Goal: Communication & Community: Ask a question

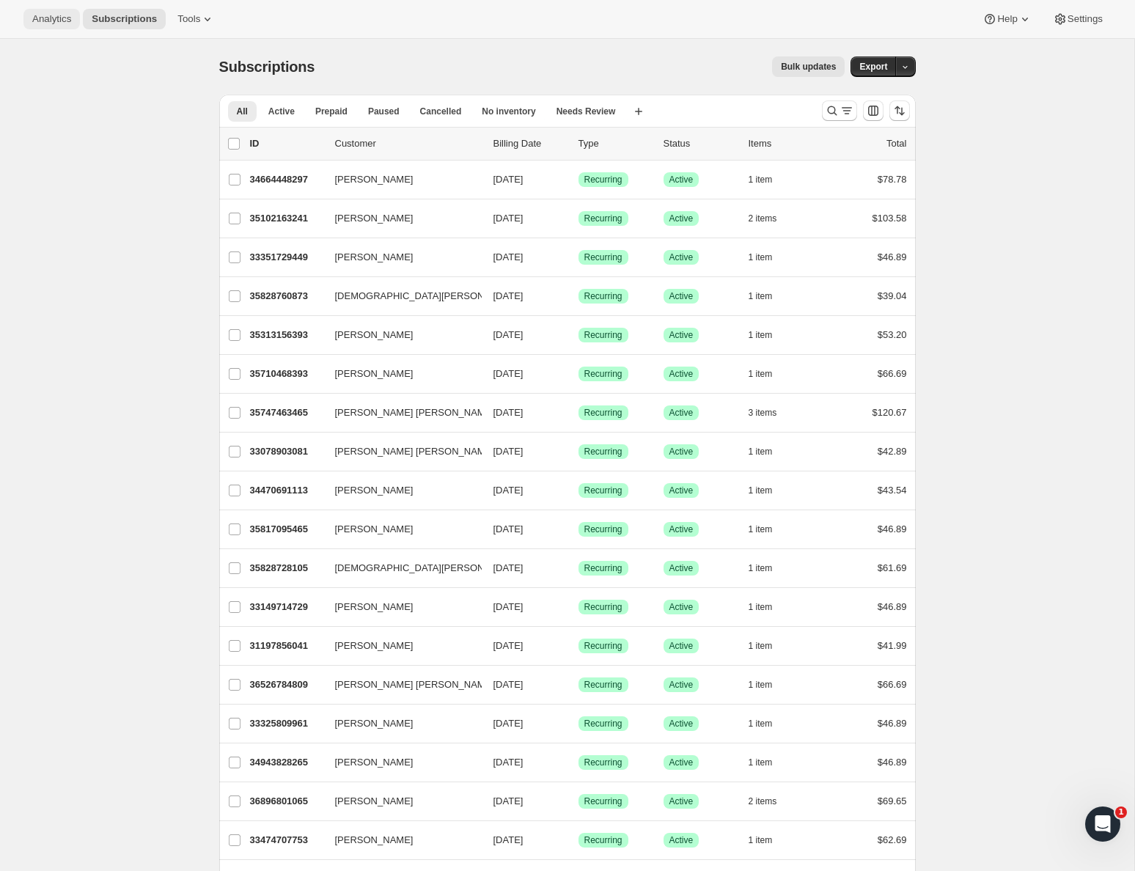
click at [71, 21] on span "Analytics" at bounding box center [51, 19] width 39 height 12
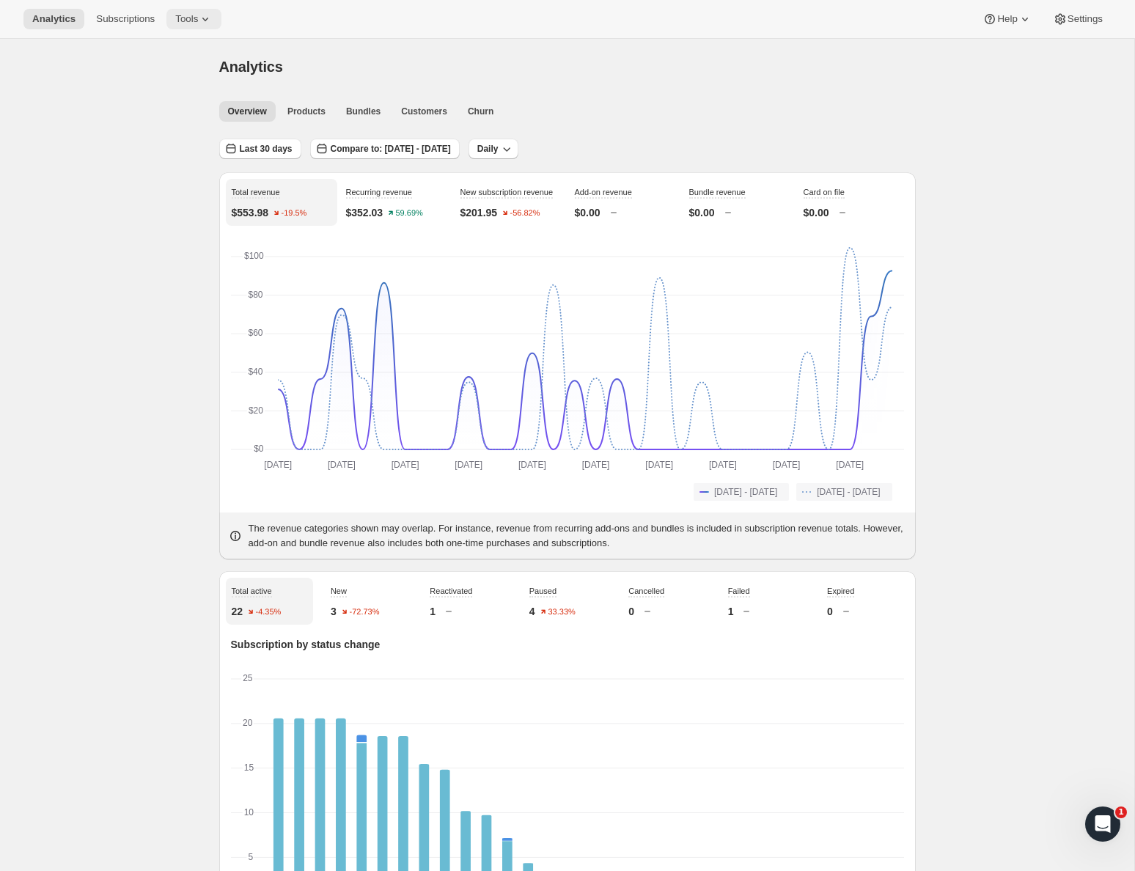
click at [205, 15] on icon at bounding box center [205, 19] width 15 height 15
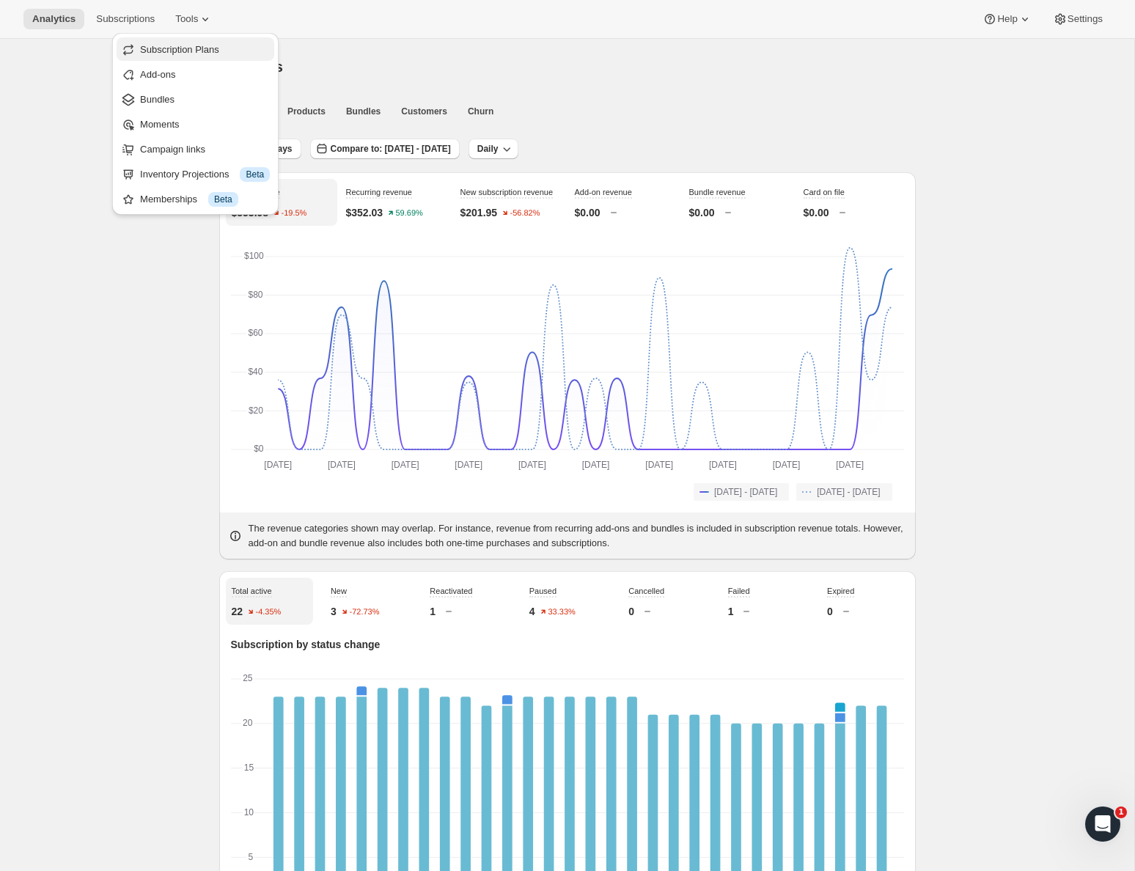
click at [197, 52] on span "Subscription Plans" at bounding box center [179, 49] width 79 height 11
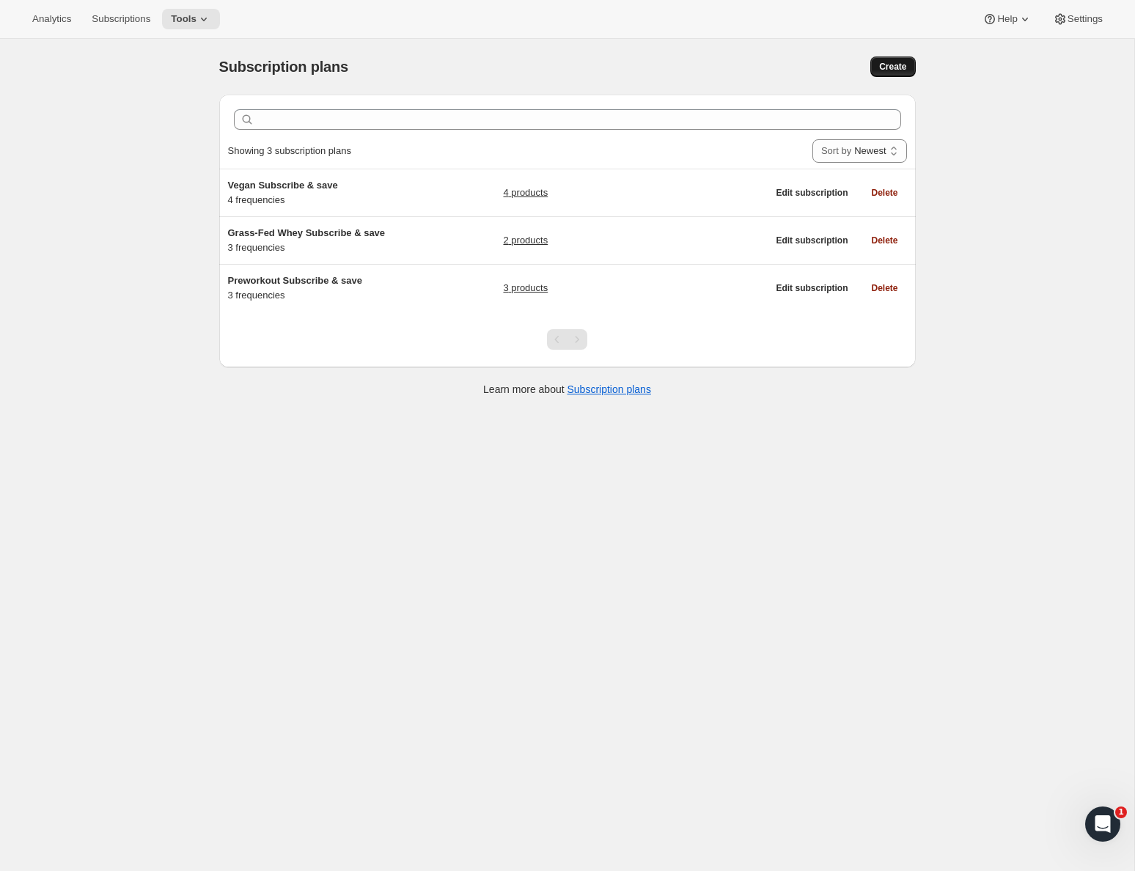
click at [894, 64] on span "Create" at bounding box center [892, 67] width 27 height 12
select select "WEEK"
select select "MONTH"
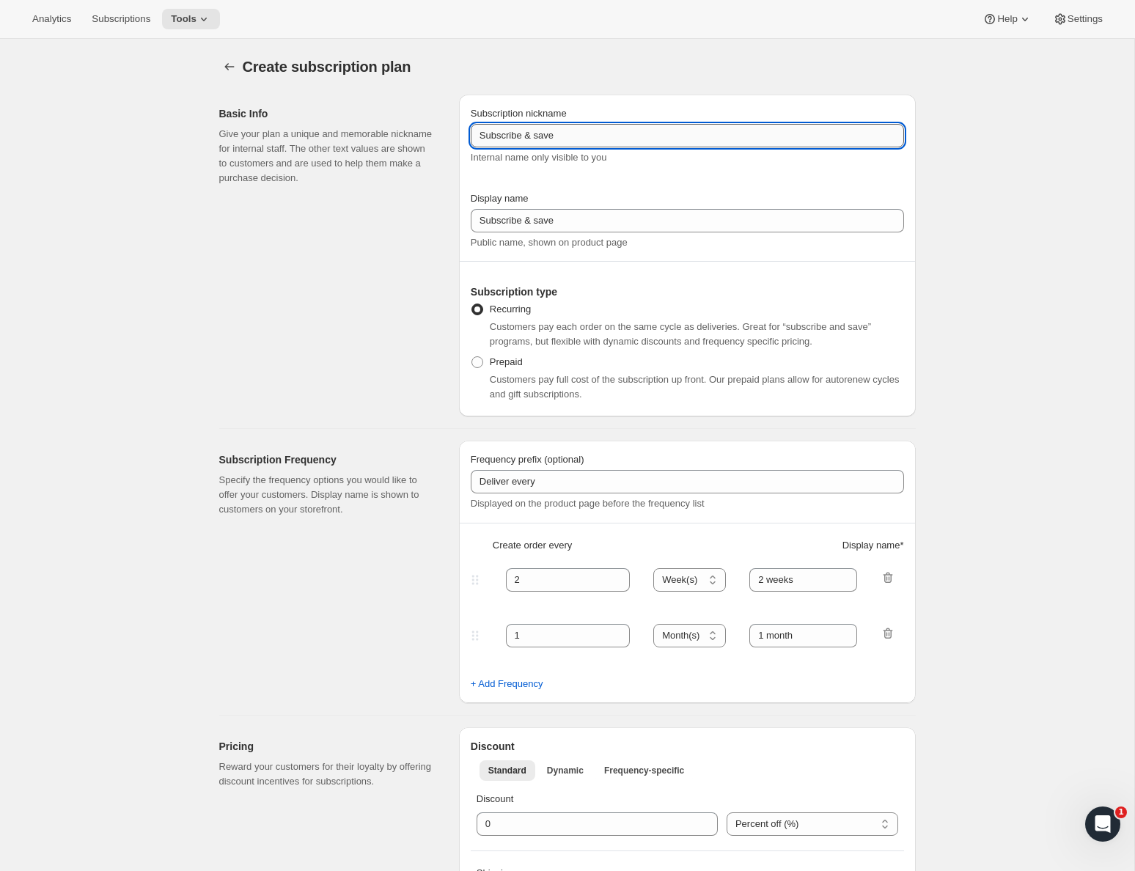
click at [593, 131] on input "Subscribe & save" at bounding box center [687, 135] width 433 height 23
drag, startPoint x: 478, startPoint y: 135, endPoint x: 534, endPoint y: 146, distance: 57.5
click at [478, 135] on input "Subscribe & save" at bounding box center [687, 135] width 433 height 23
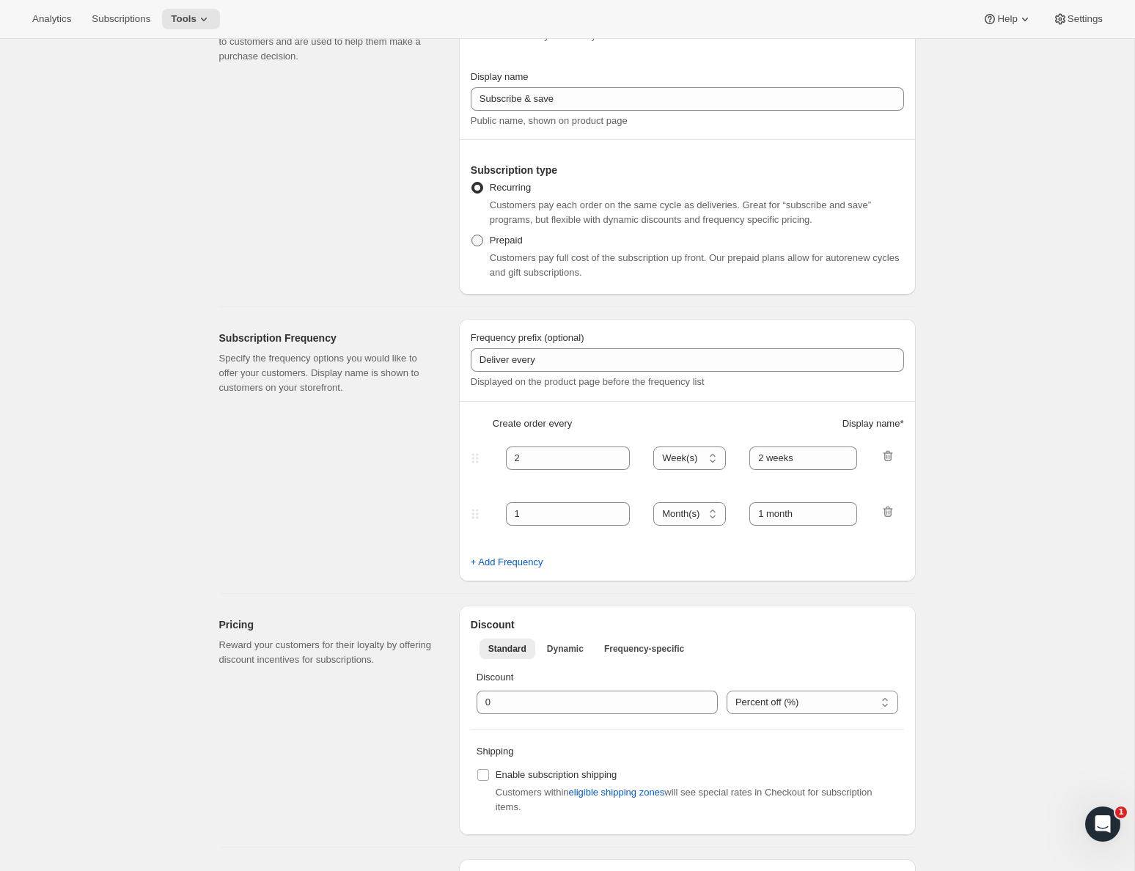
scroll to position [130, 0]
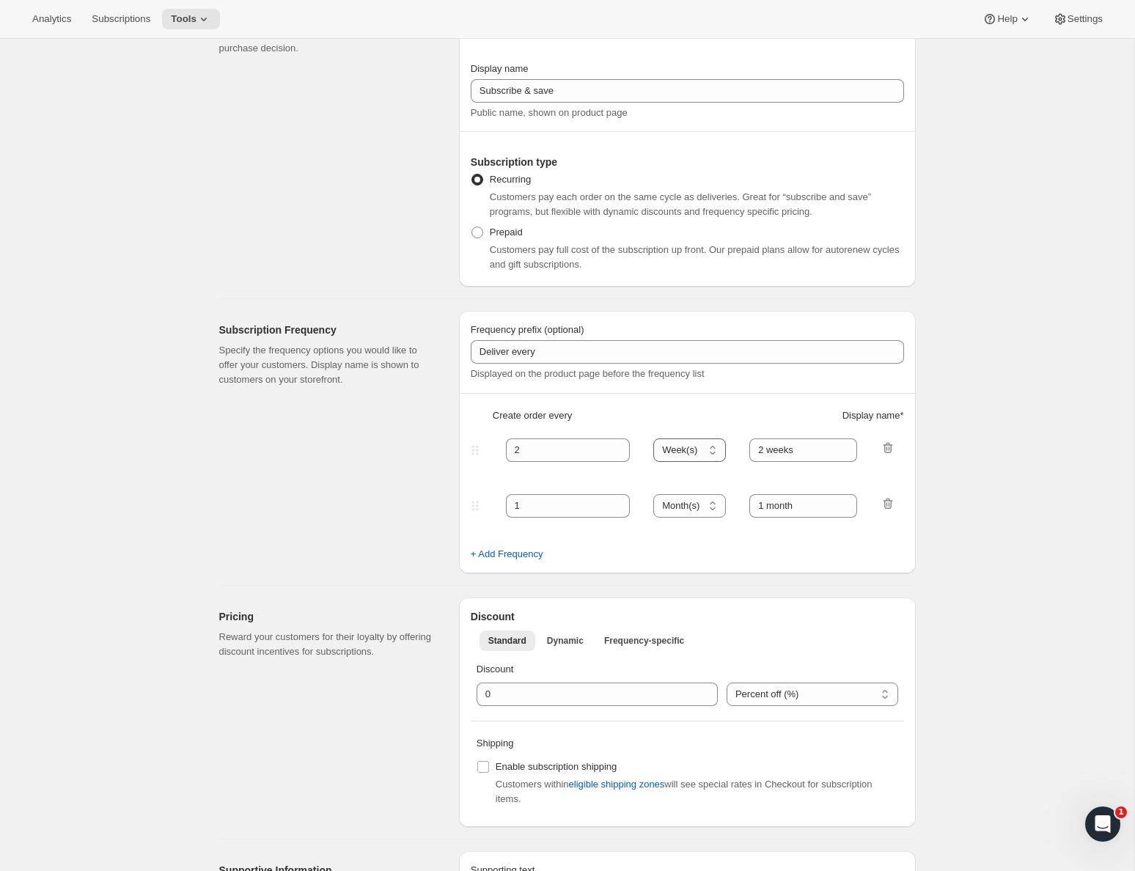
type input "Whey Protein Subscribe & save"
click at [692, 447] on select "Day(s) Week(s) Month(s) Year(s)" at bounding box center [689, 449] width 73 height 23
select select "MONTH"
click at [546, 454] on input "2" at bounding box center [557, 449] width 103 height 23
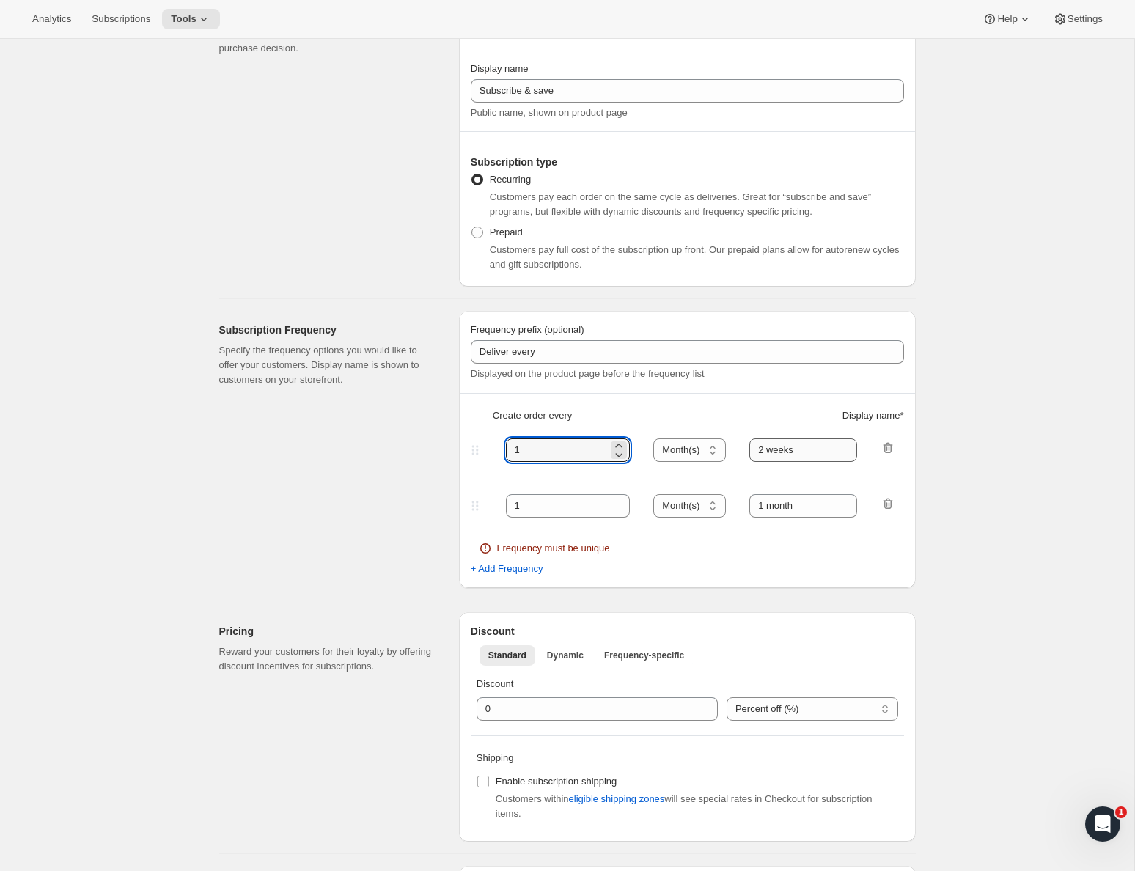
type input "1"
click at [792, 442] on input "2 weeks" at bounding box center [803, 449] width 108 height 23
click at [706, 441] on select "Day(s) Week(s) Month(s) Year(s)" at bounding box center [689, 449] width 73 height 23
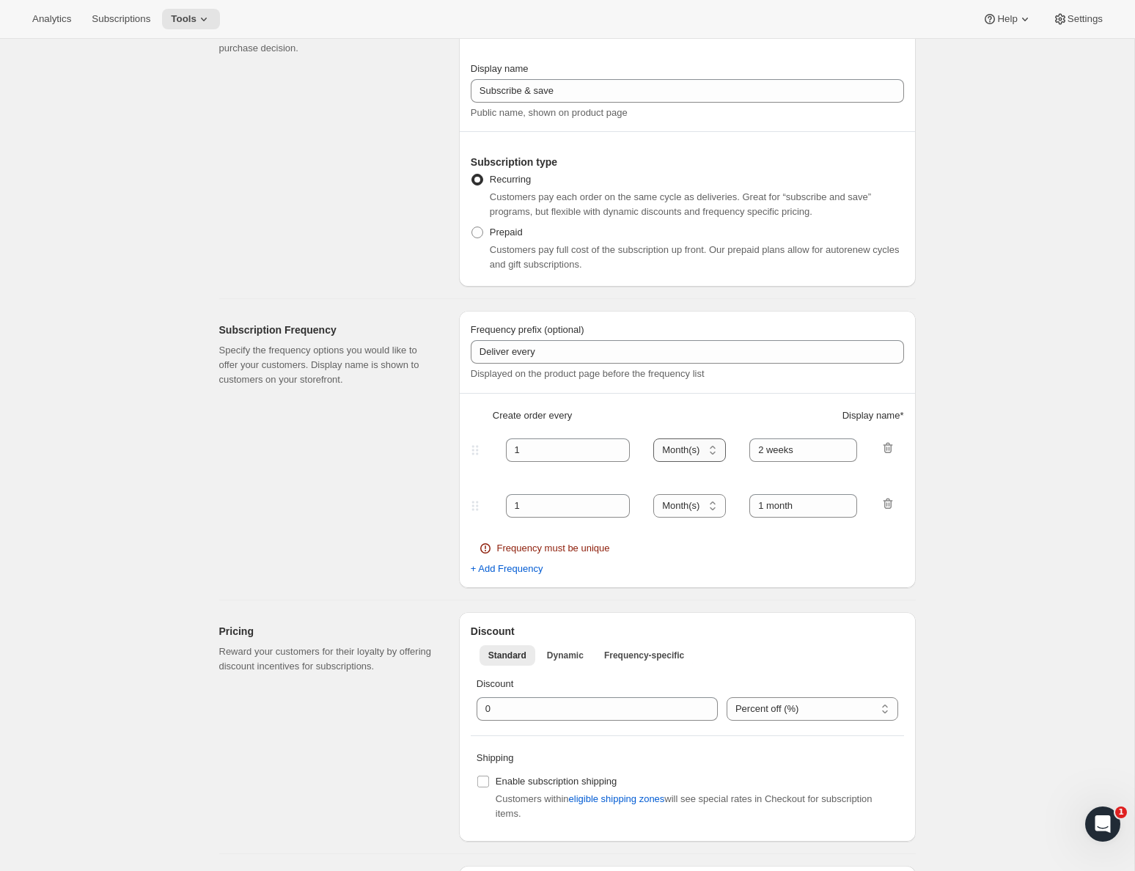
select select "DAY"
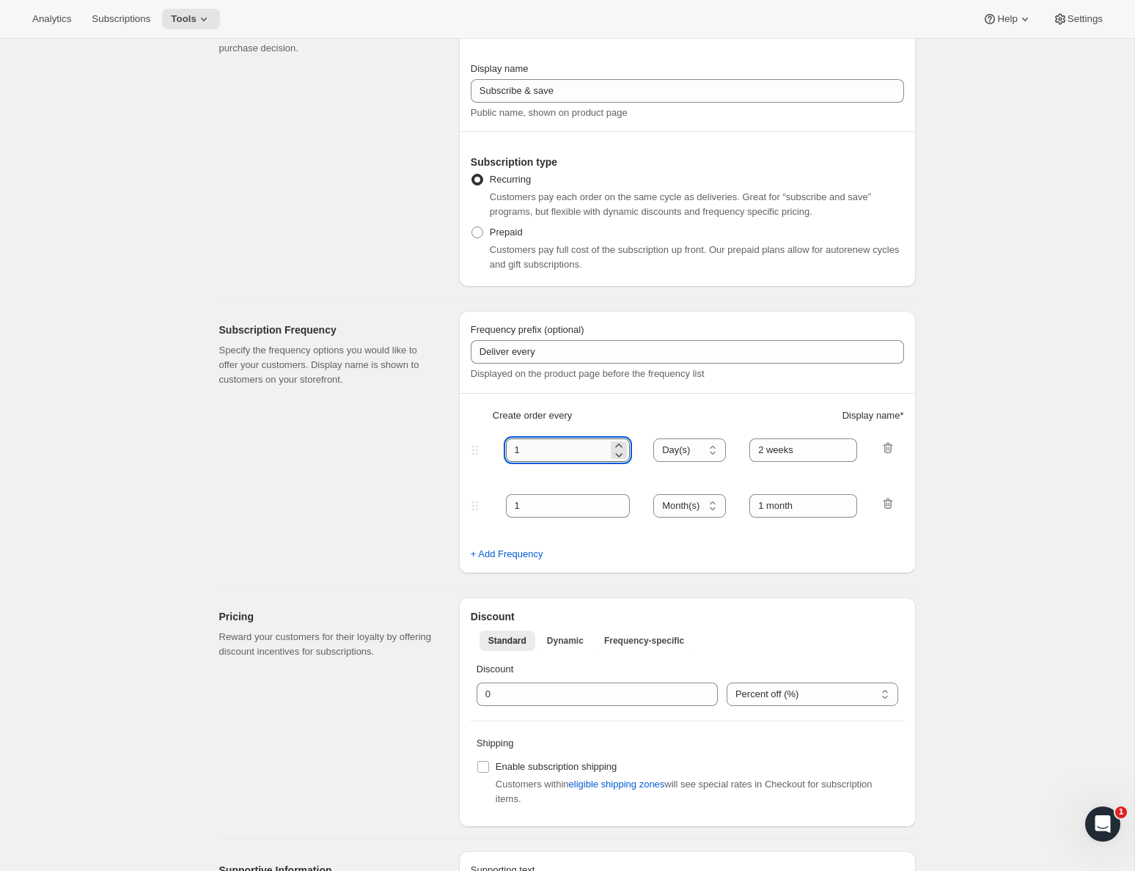
click at [545, 452] on input "1" at bounding box center [557, 449] width 103 height 23
type input "28"
click at [790, 453] on input "2 weeks" at bounding box center [803, 449] width 108 height 23
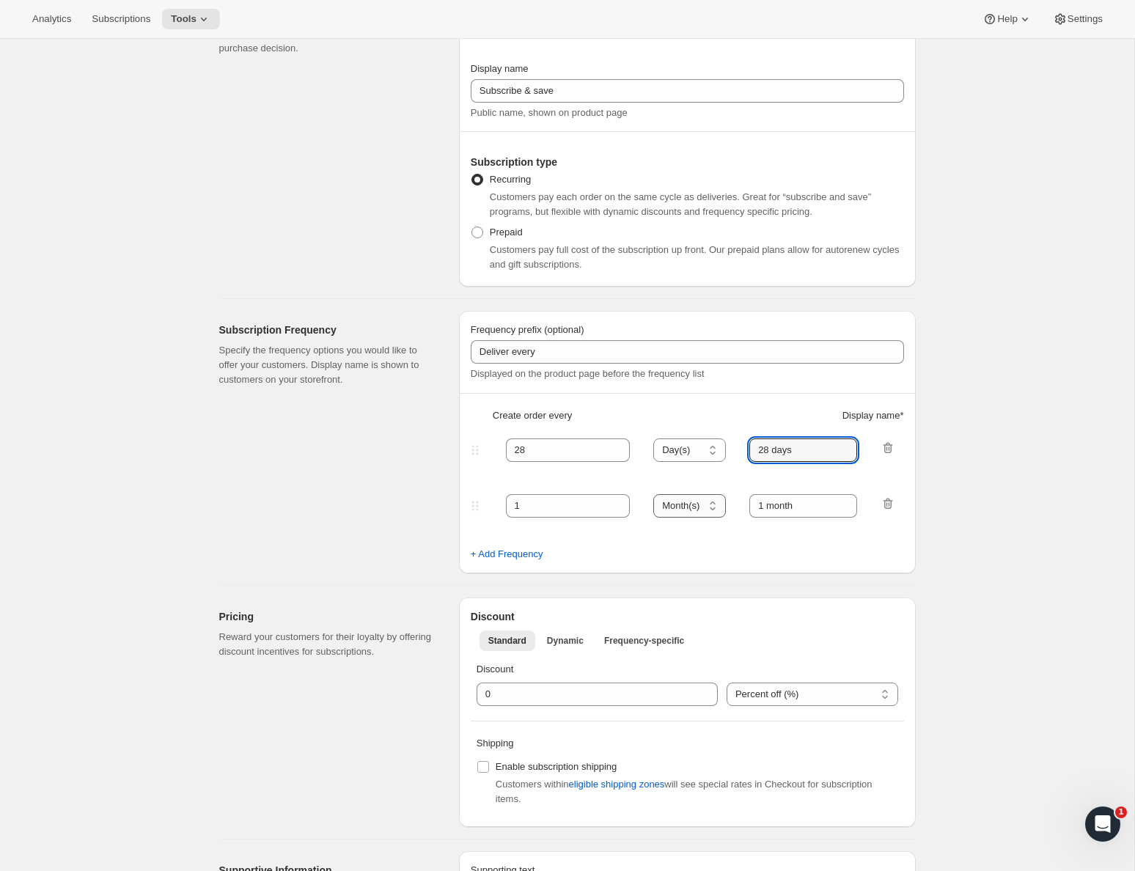
type input "28 days"
click at [688, 504] on select "Day(s) Week(s) Month(s) Year(s)" at bounding box center [689, 505] width 73 height 23
click at [529, 452] on input "28" at bounding box center [557, 449] width 103 height 23
click at [521, 448] on input "28" at bounding box center [557, 449] width 103 height 23
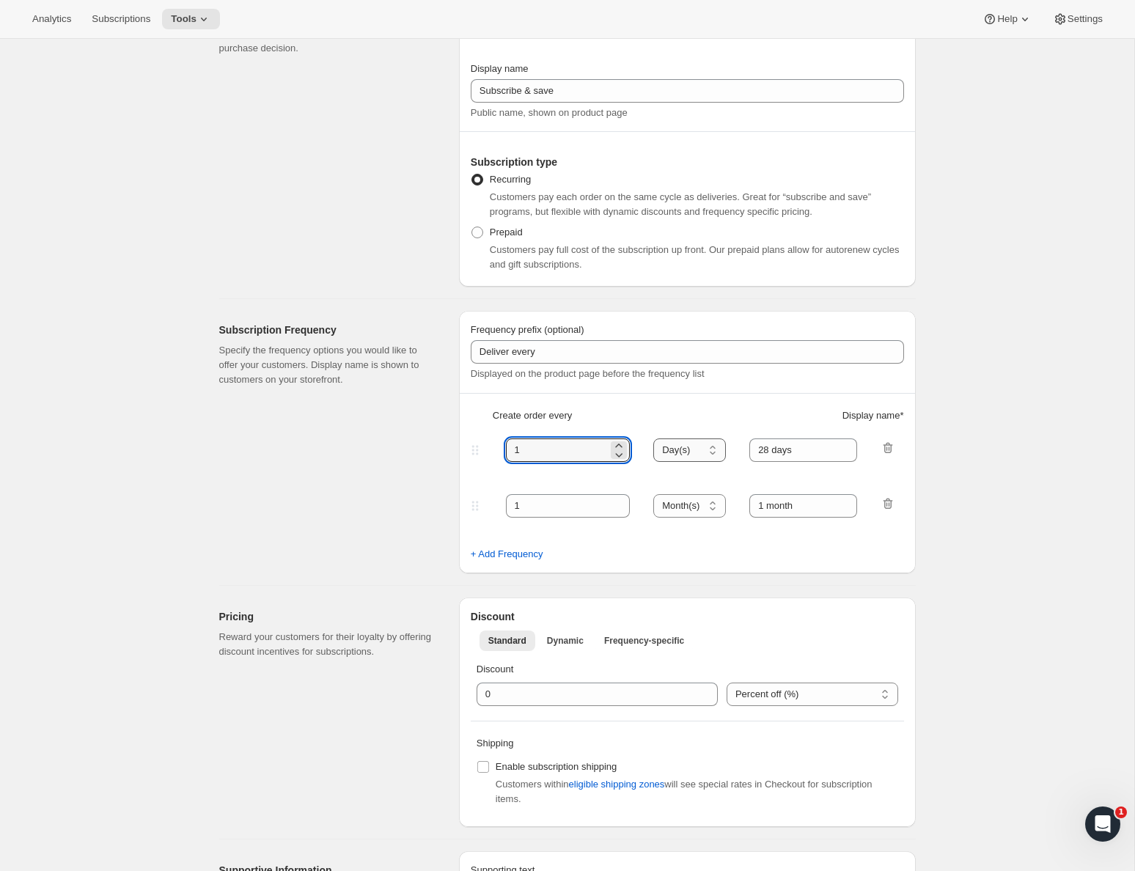
type input "1"
click at [677, 449] on select "Day(s) Week(s) Month(s) Year(s)" at bounding box center [689, 449] width 73 height 23
select select "MONTH"
click at [779, 446] on input "28 days" at bounding box center [803, 449] width 108 height 23
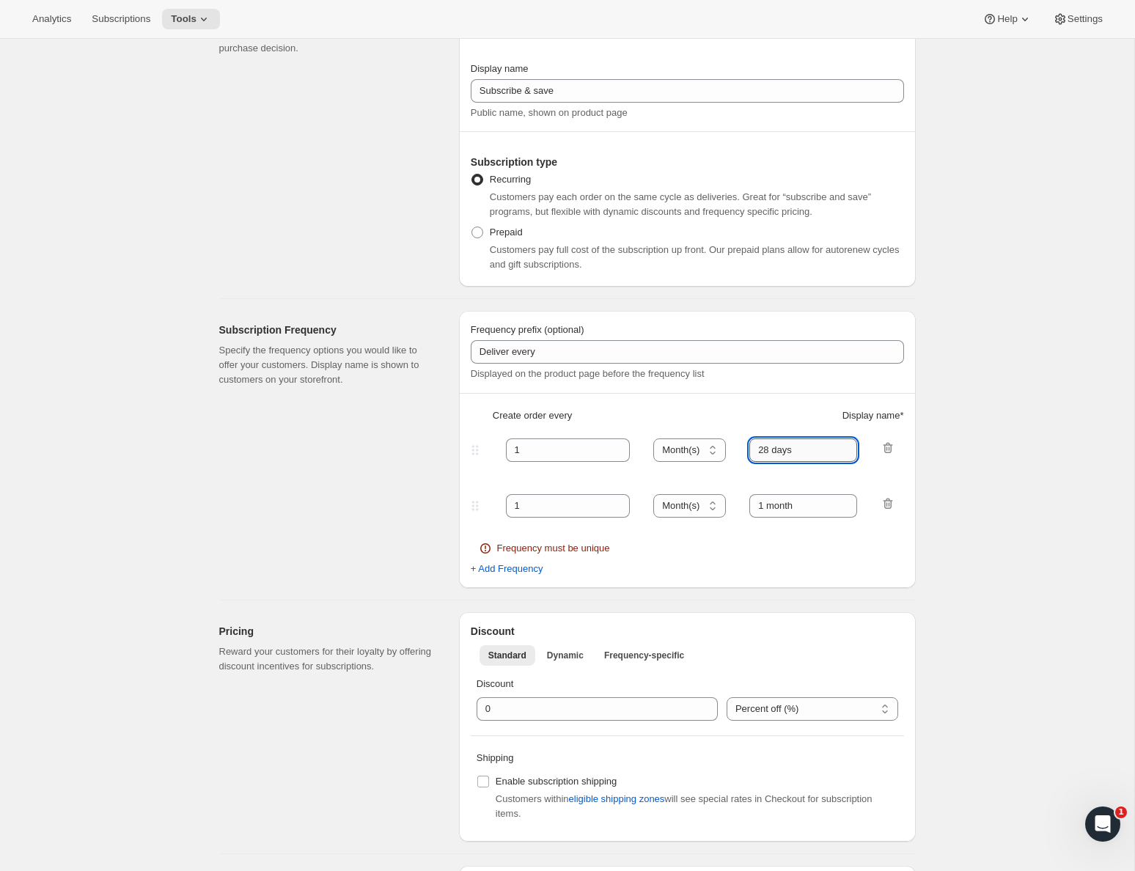
click at [779, 446] on input "28 days" at bounding box center [803, 449] width 108 height 23
type input "1 month"
click at [541, 512] on input "1" at bounding box center [557, 505] width 103 height 23
type input "2"
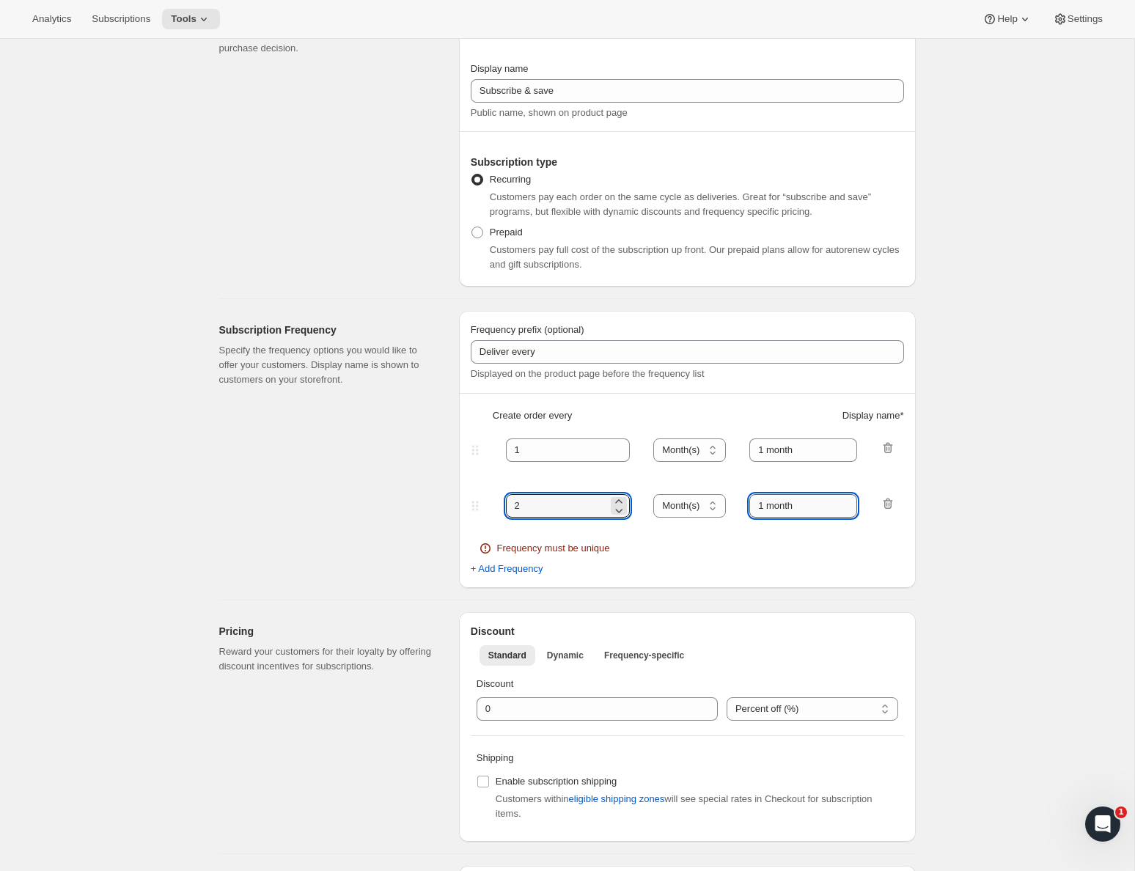
click at [764, 505] on input "1 month" at bounding box center [803, 505] width 108 height 23
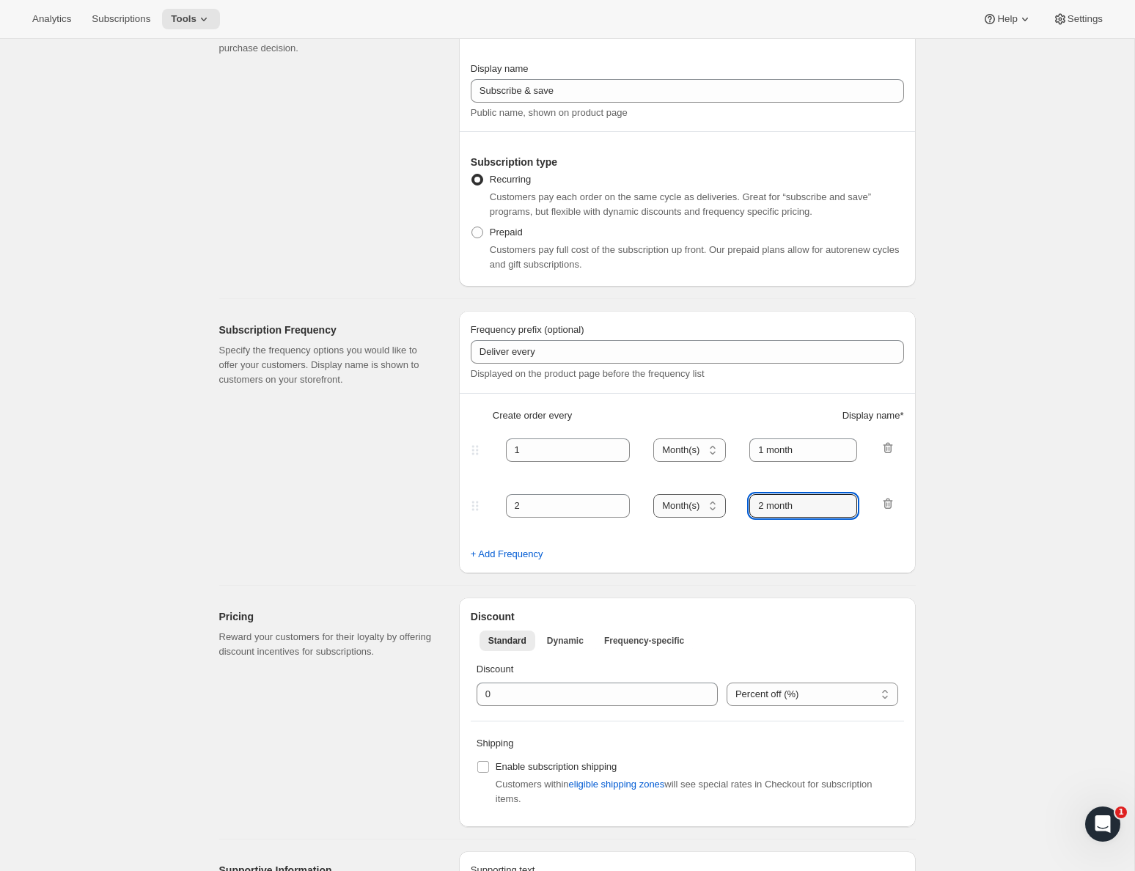
type input "2 month"
click at [702, 504] on select "Day(s) Week(s) Month(s) Year(s)" at bounding box center [689, 505] width 73 height 23
click at [559, 497] on input "2" at bounding box center [557, 505] width 103 height 23
click at [561, 508] on input "2" at bounding box center [557, 505] width 103 height 23
type input "45"
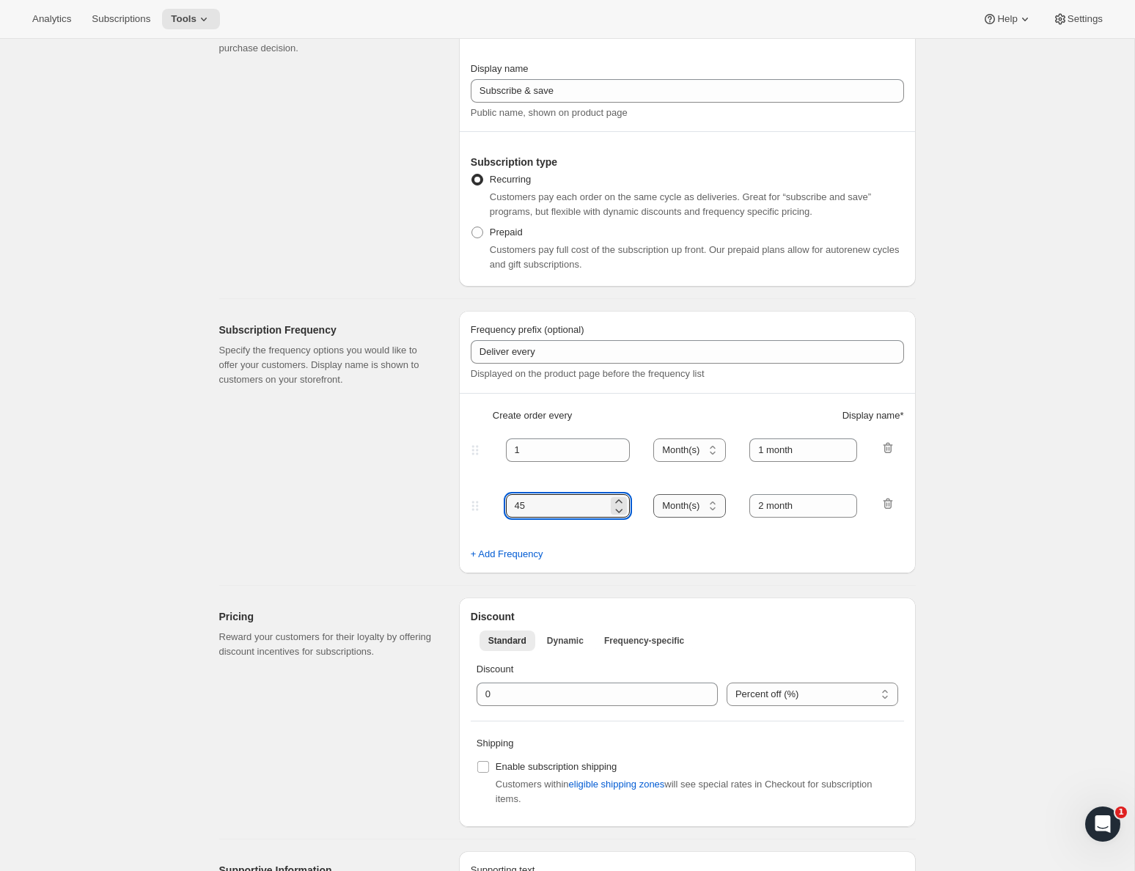
click at [681, 509] on select "Day(s) Week(s) Month(s) Year(s)" at bounding box center [689, 505] width 73 height 23
select select "DAY"
drag, startPoint x: 803, startPoint y: 509, endPoint x: 701, endPoint y: 509, distance: 101.9
click at [701, 509] on div "45 Day(s) Week(s) Month(s) Year(s) Day(s) 2 month" at bounding box center [681, 505] width 427 height 23
type input "45 Days"
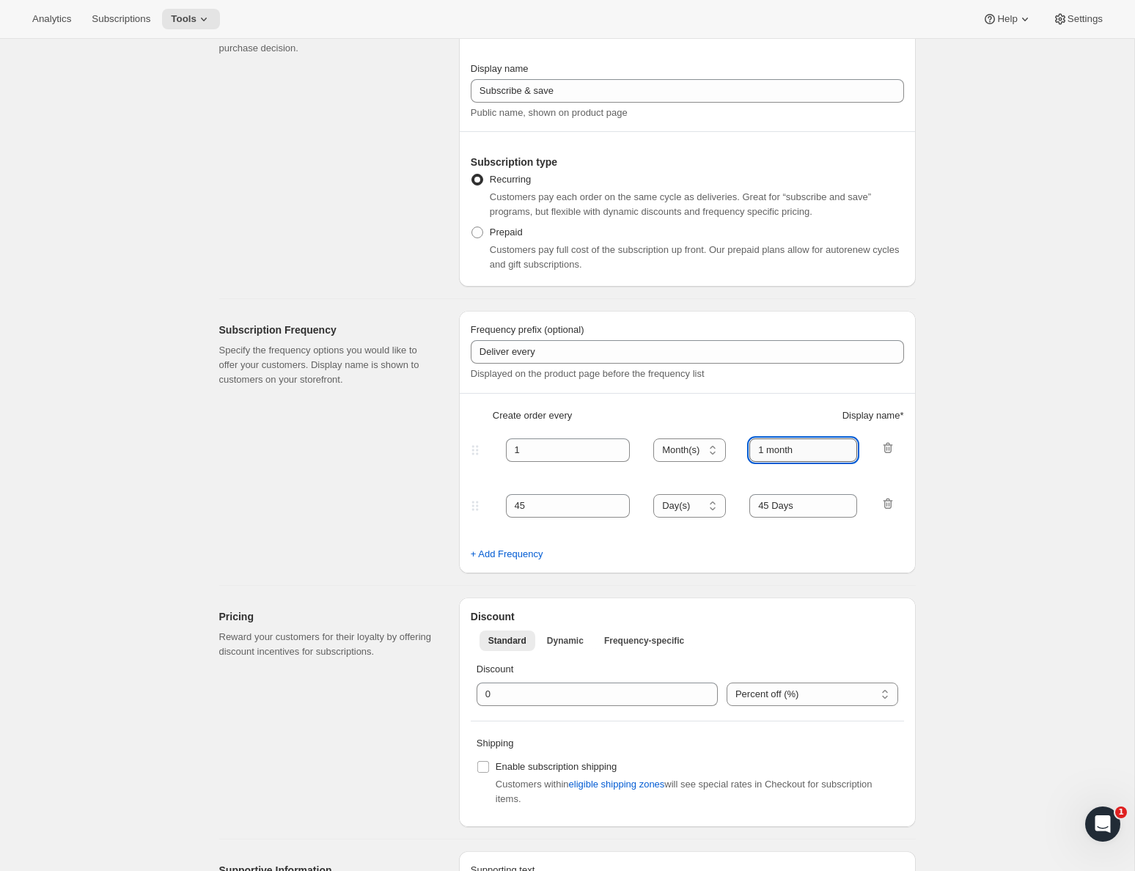
click at [784, 452] on input "1 month" at bounding box center [803, 449] width 108 height 23
type input "30 Days"
click at [669, 454] on select "Day(s) Week(s) Month(s) Year(s)" at bounding box center [689, 449] width 73 height 23
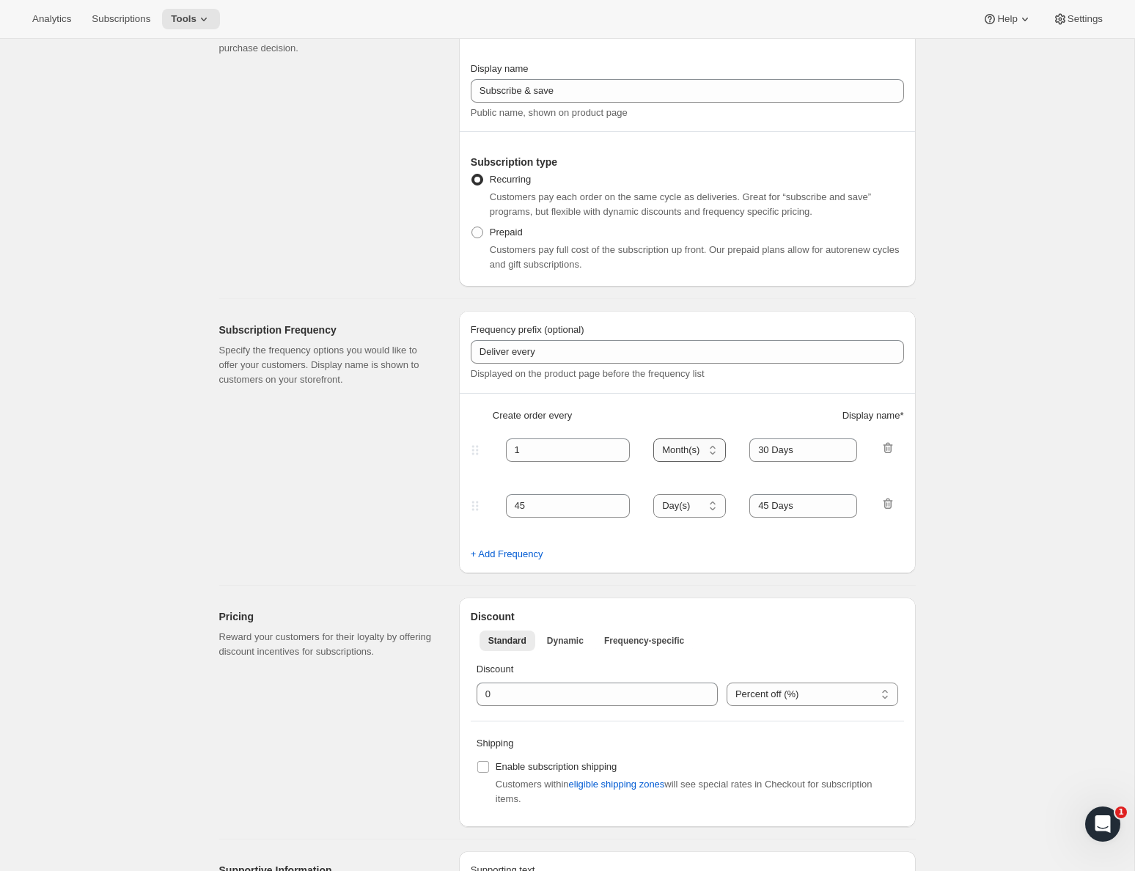
select select "DAY"
click at [529, 456] on input "1" at bounding box center [557, 449] width 103 height 23
type input "30"
click at [515, 558] on span "+ Add Frequency" at bounding box center [507, 554] width 73 height 15
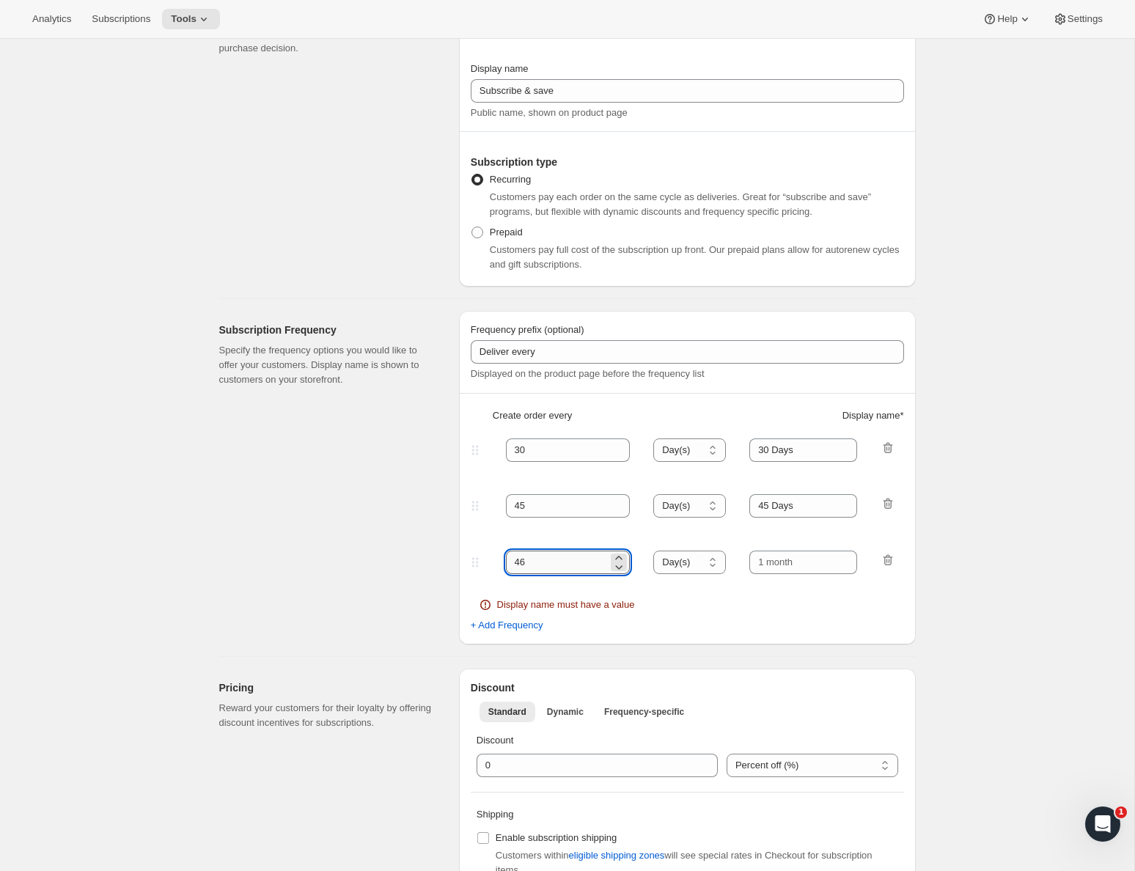
click at [561, 570] on input "46" at bounding box center [557, 562] width 103 height 23
type input "90"
click at [774, 560] on input "text" at bounding box center [803, 562] width 108 height 23
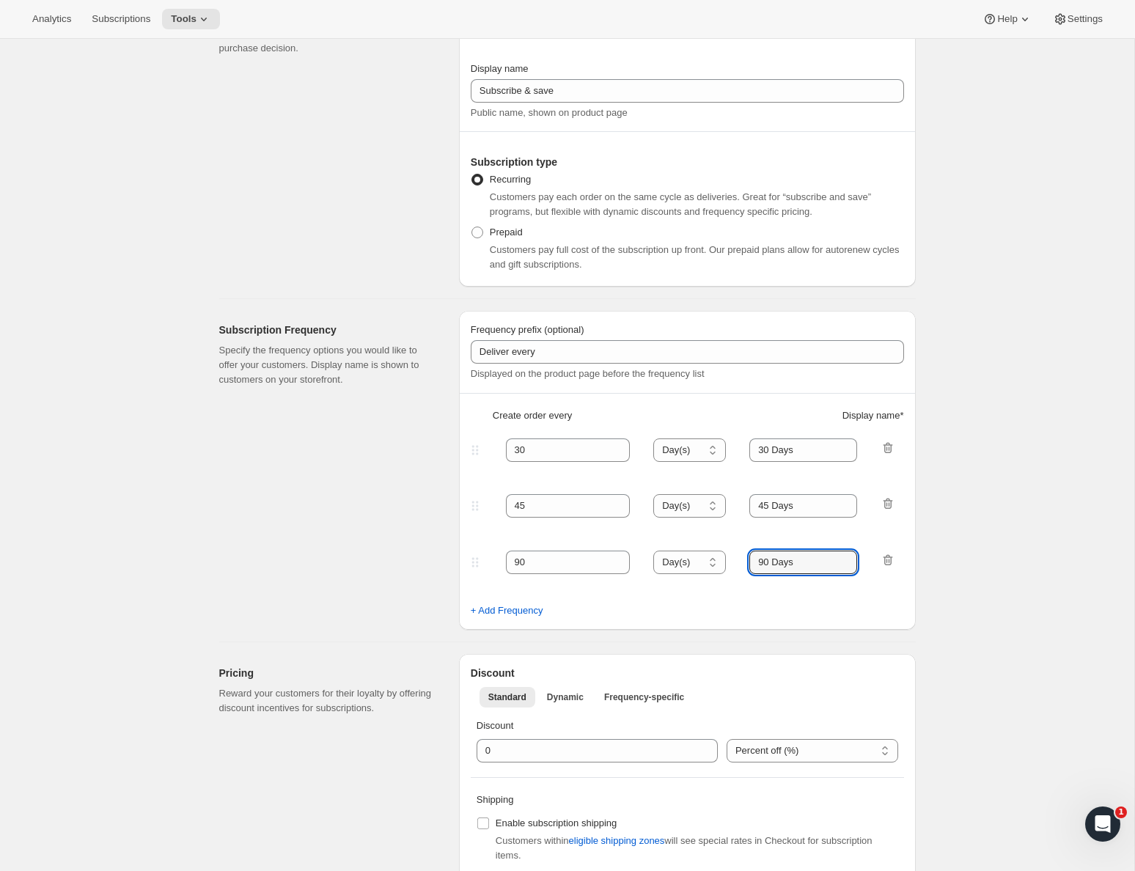
type input "90 Days"
click at [695, 639] on div "Basic Info Give your plan a unique and memorable nickname for internal staff. T…" at bounding box center [561, 817] width 708 height 1728
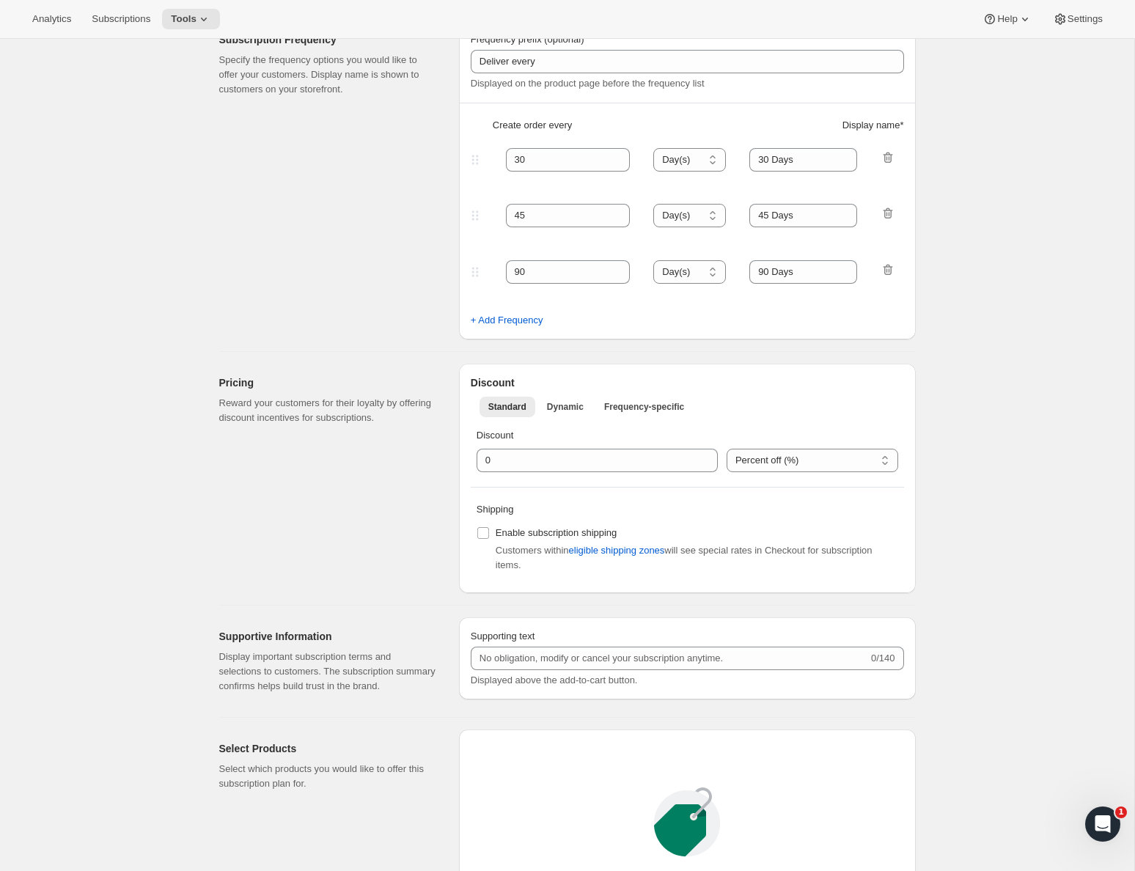
scroll to position [448, 0]
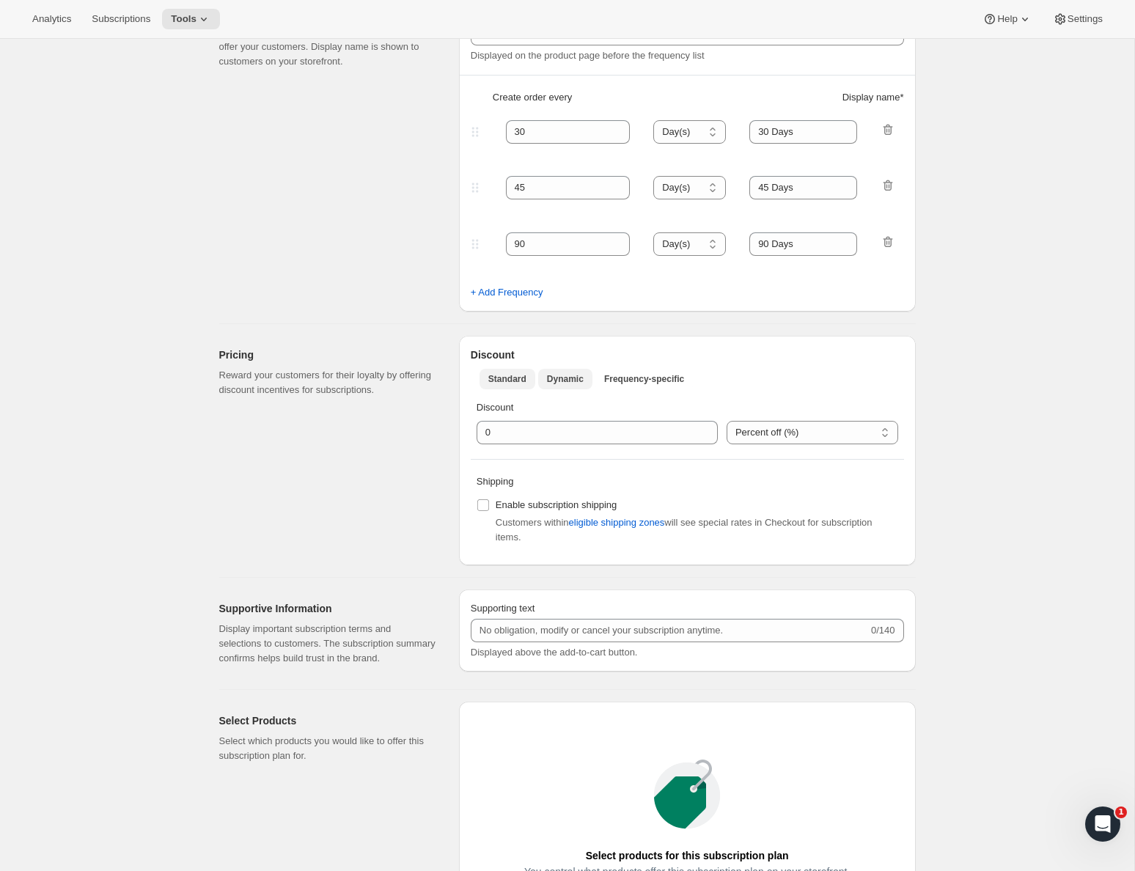
click at [573, 383] on span "Dynamic" at bounding box center [565, 379] width 37 height 12
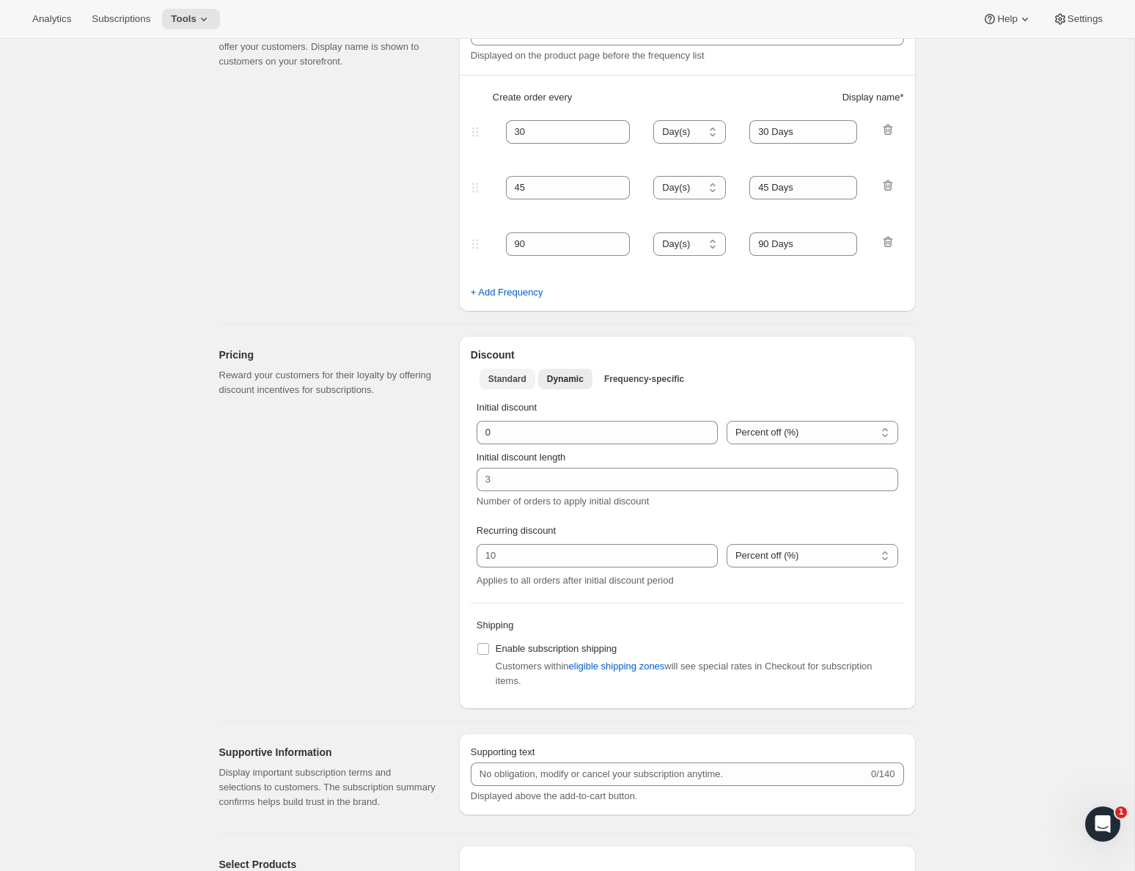
click at [521, 378] on span "Standard" at bounding box center [507, 379] width 38 height 12
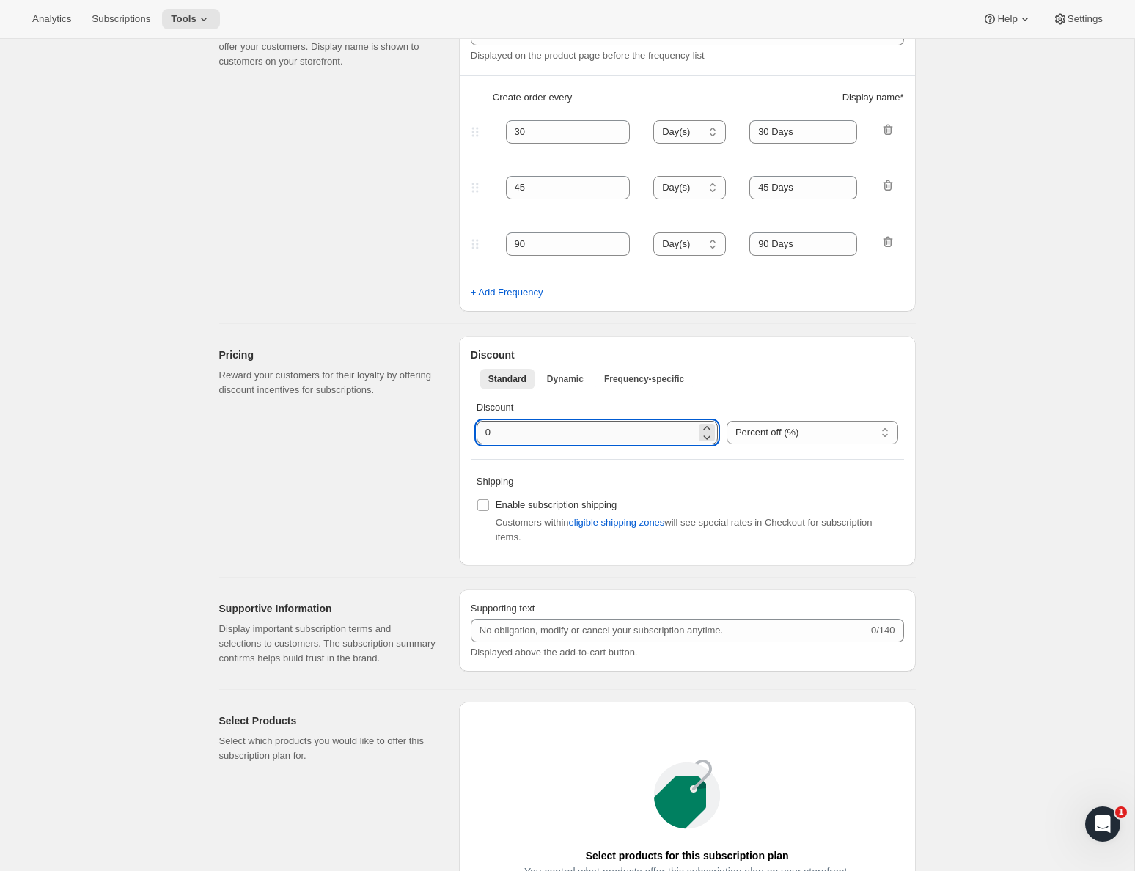
click at [532, 433] on input "integer" at bounding box center [586, 432] width 219 height 23
type input "10"
click at [336, 548] on div "Pricing Reward your customers for their loyalty by offering discount incentives…" at bounding box center [333, 450] width 228 height 229
click at [483, 506] on input "Enable subscription shipping" at bounding box center [483, 505] width 12 height 12
checkbox input "true"
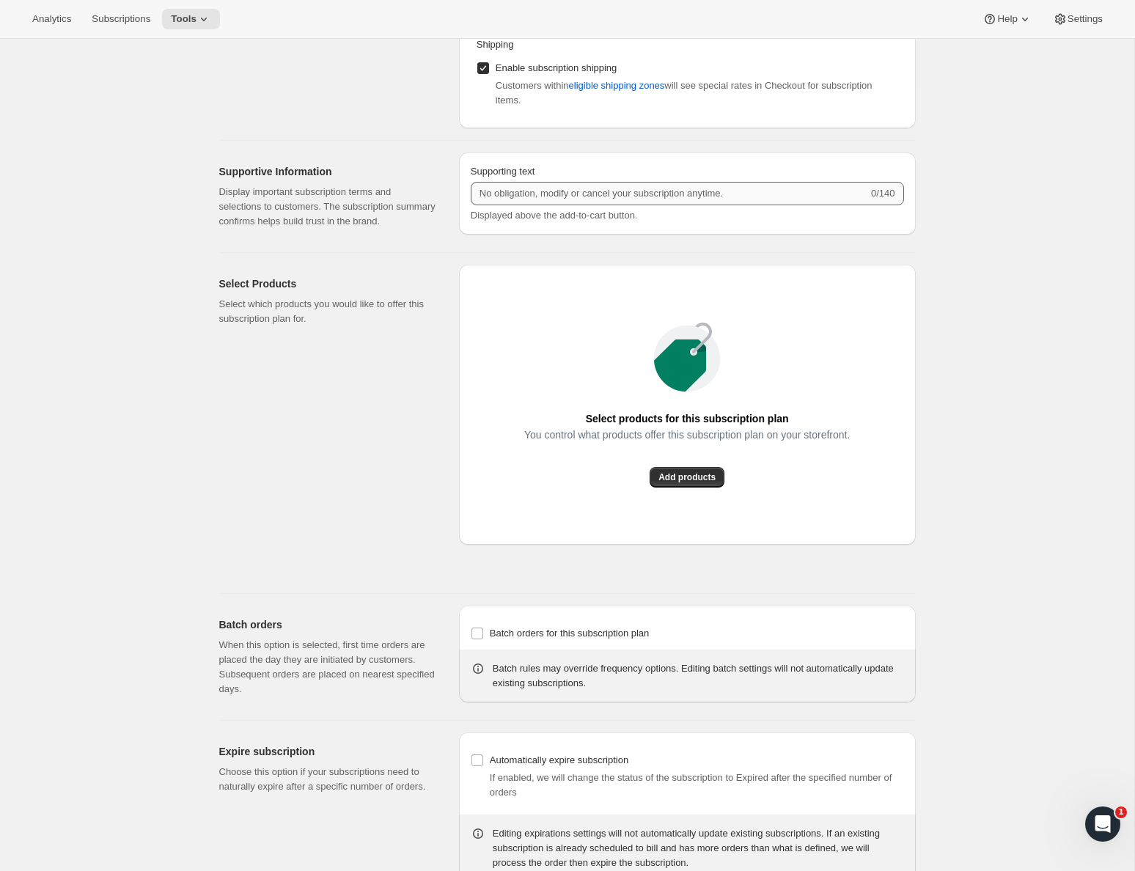
scroll to position [975, 0]
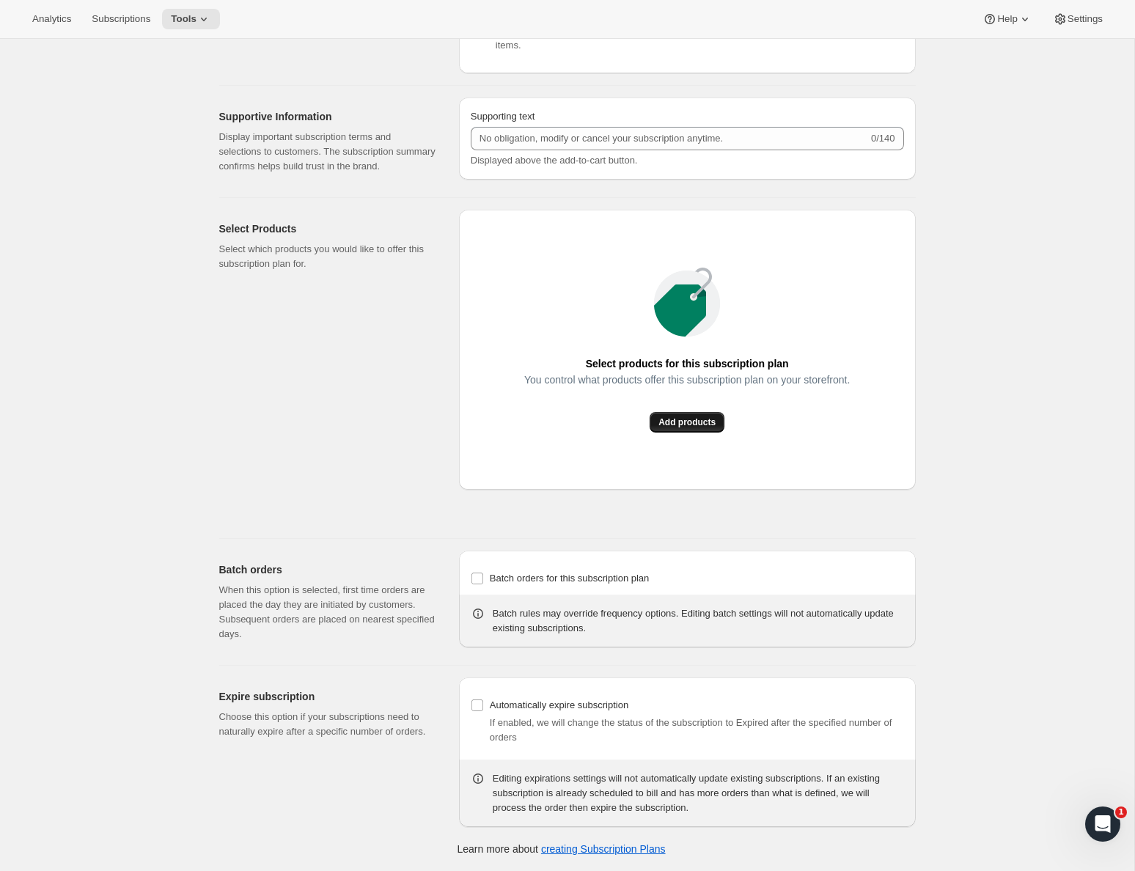
click at [675, 427] on span "Add products" at bounding box center [686, 422] width 57 height 12
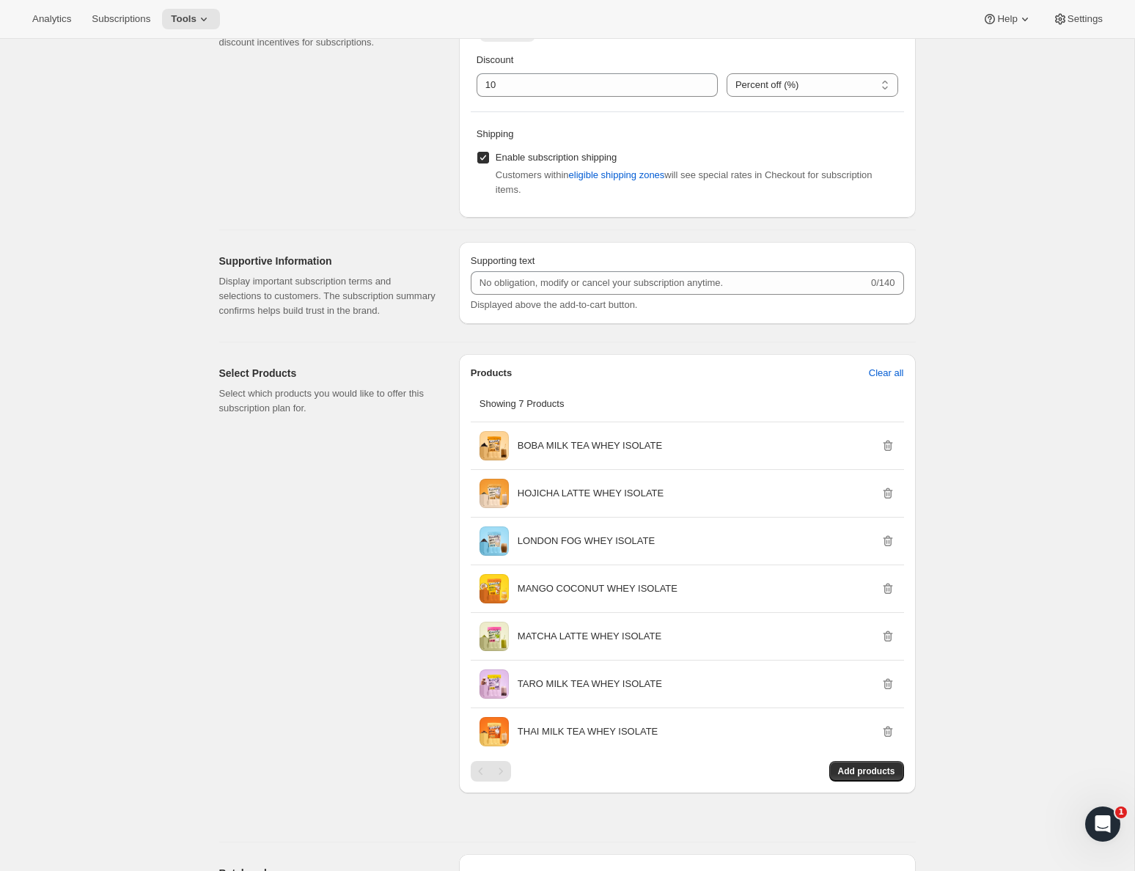
scroll to position [0, 0]
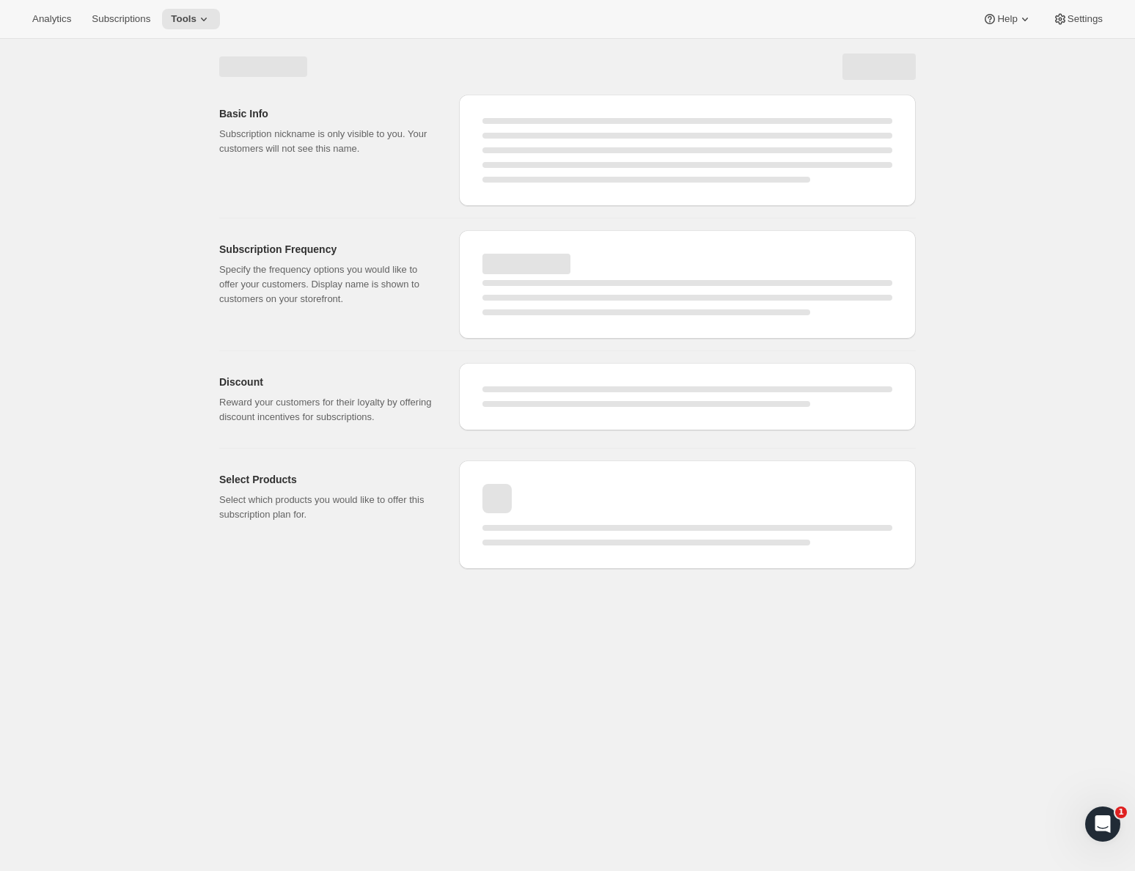
click at [1112, 823] on icon "Open Intercom Messenger" at bounding box center [1103, 824] width 24 height 24
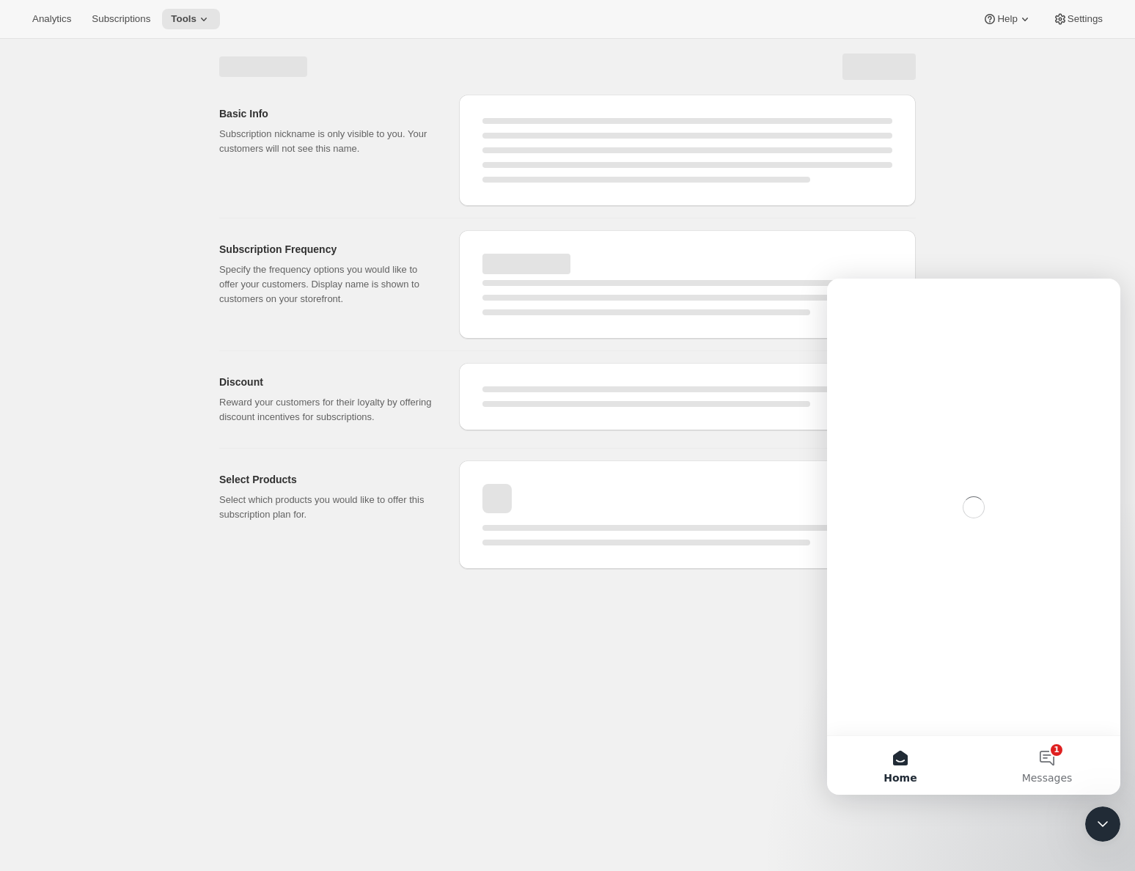
select select "WEEK"
select select "MONTH"
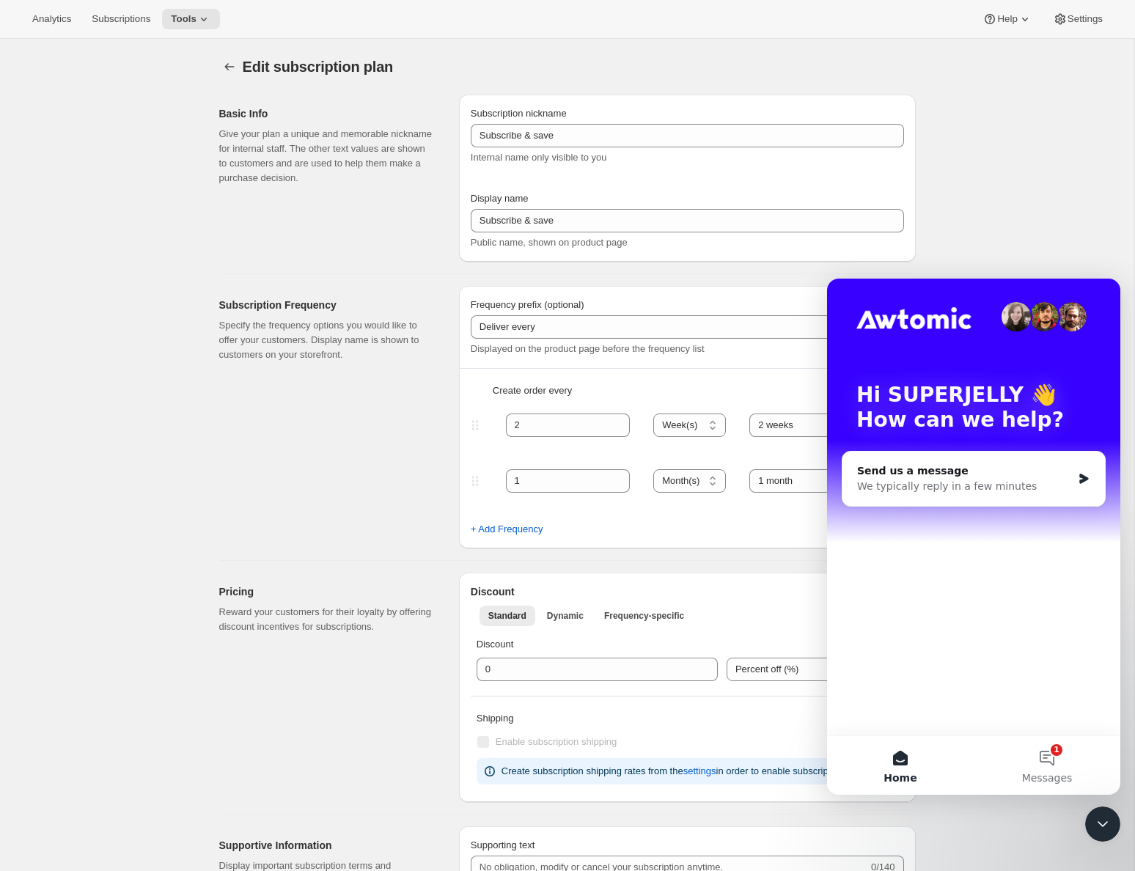
type input "Whey Protein Subscribe & save"
type input "30"
type input "30 Days"
type input "45"
type input "45 Days"
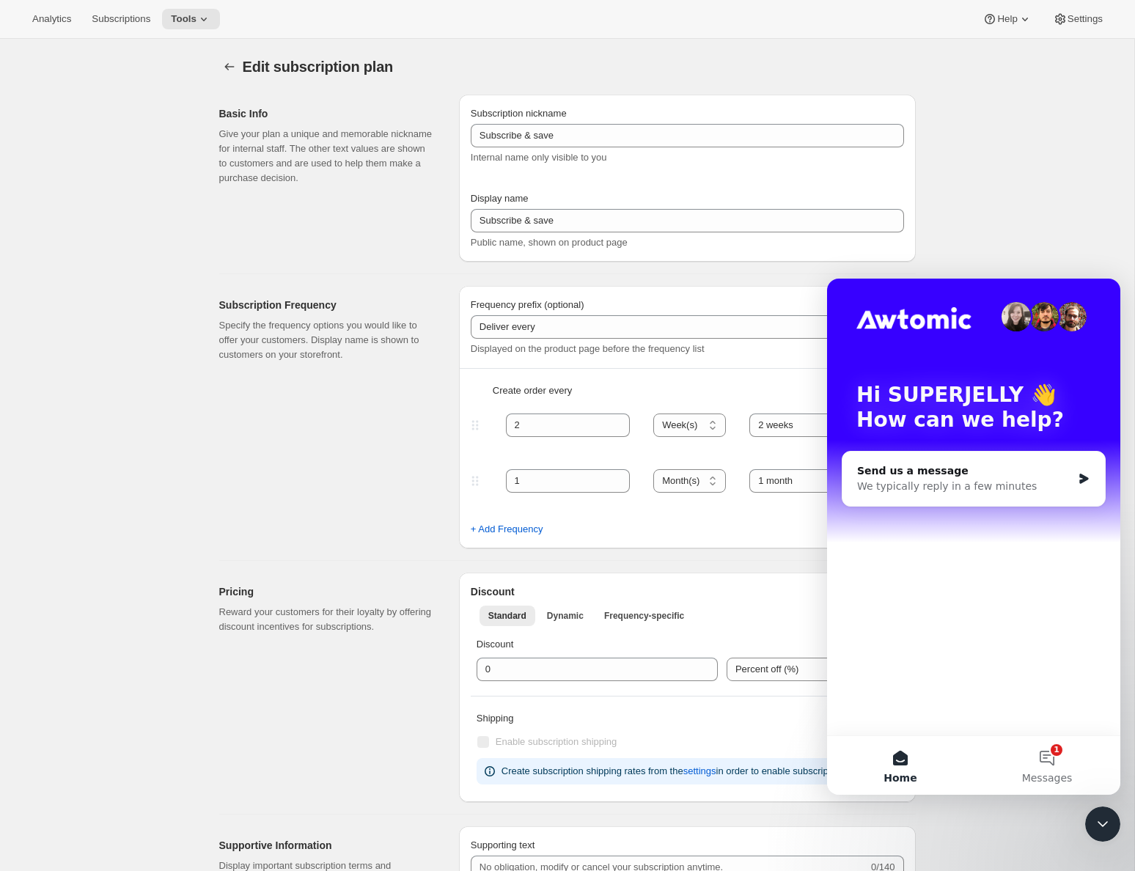
type input "10"
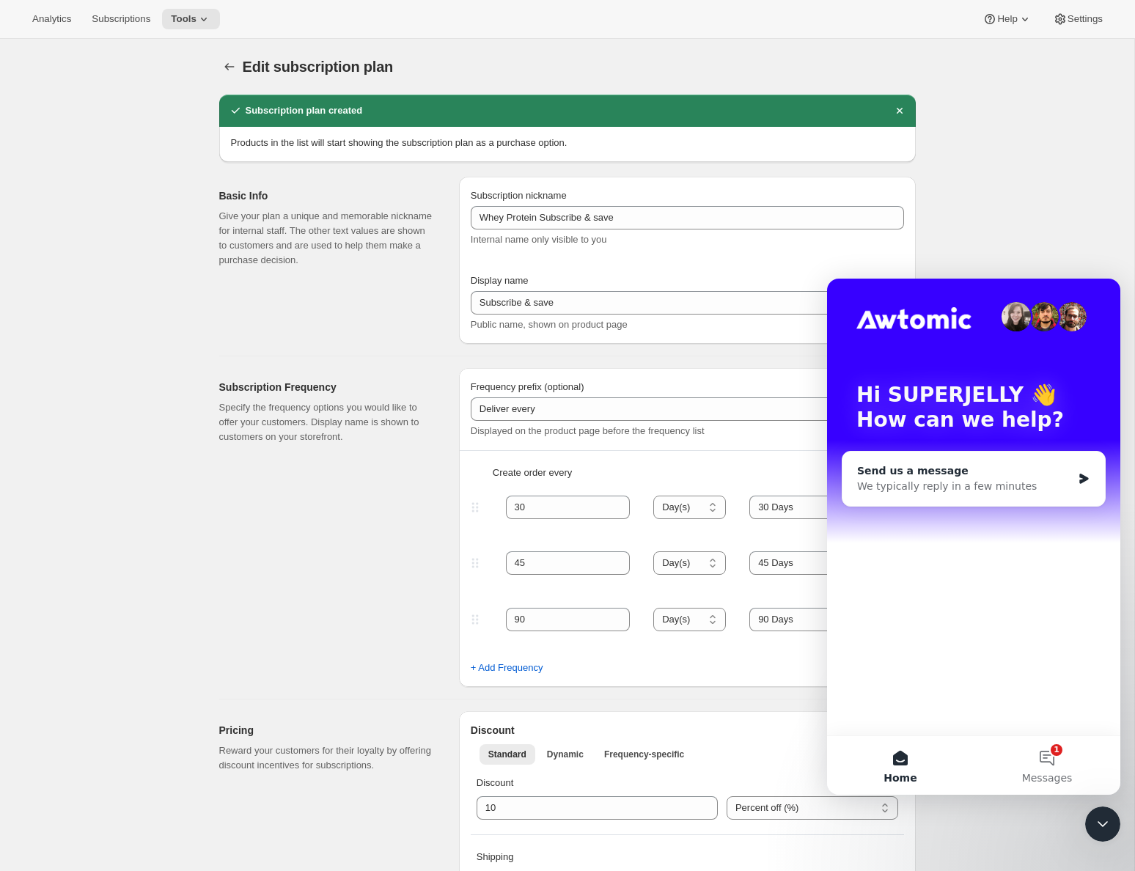
click at [1045, 489] on div "We typically reply in a few minutes" at bounding box center [964, 486] width 215 height 15
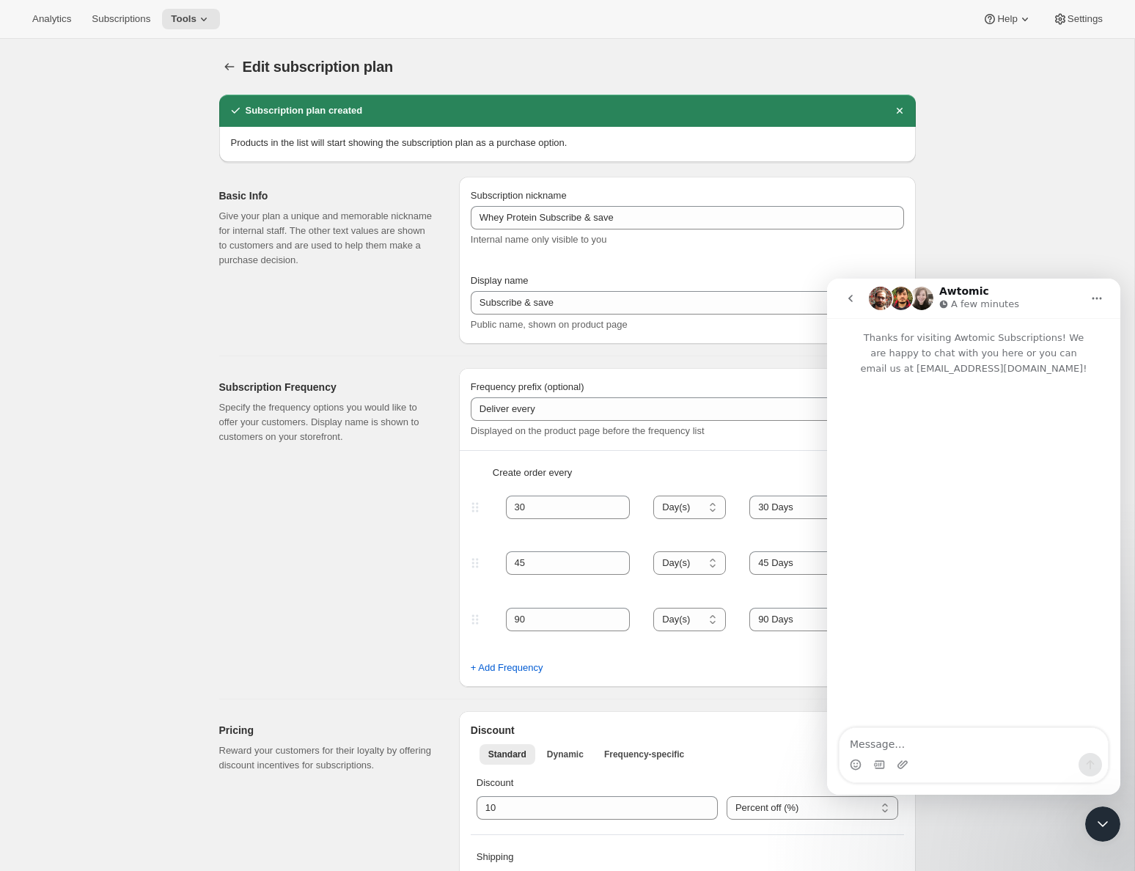
click at [914, 746] on textarea "Message…" at bounding box center [973, 740] width 268 height 25
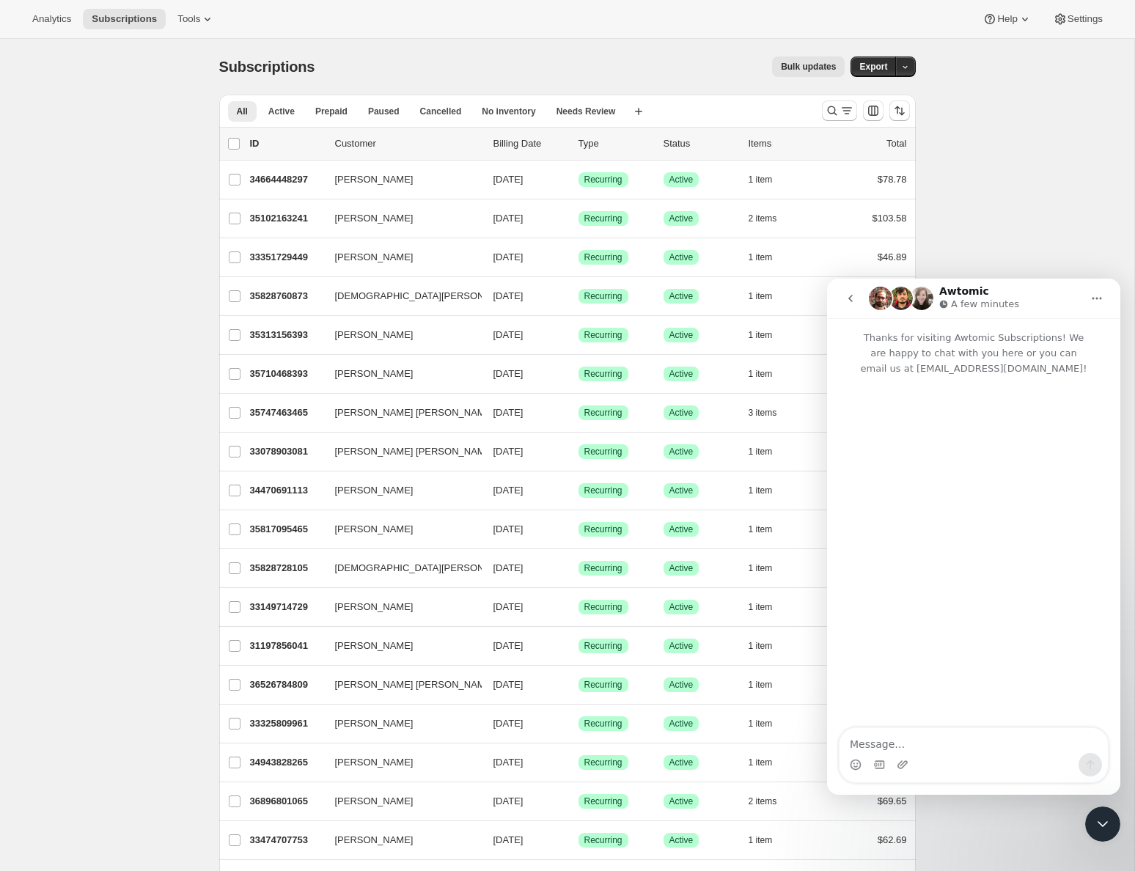
click at [924, 751] on textarea "Message…" at bounding box center [973, 740] width 268 height 25
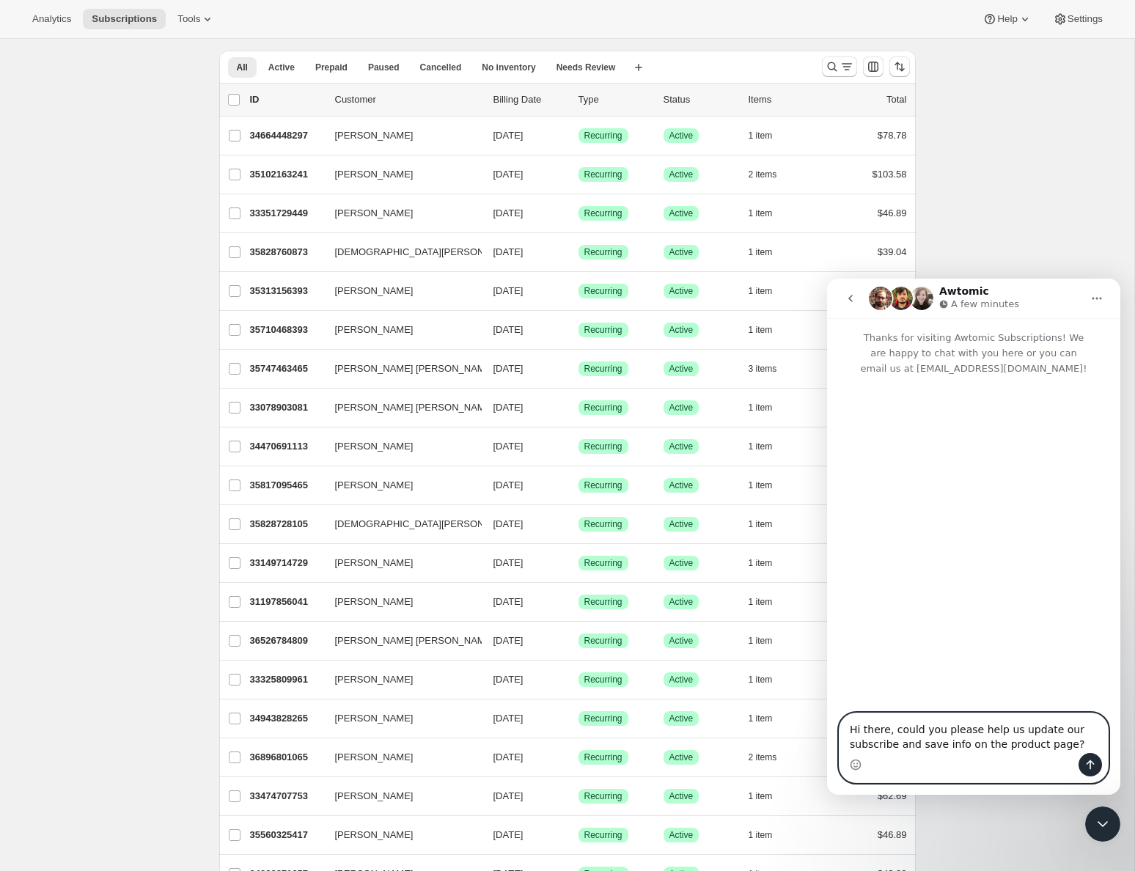
scroll to position [45, 0]
type textarea "Hi there, could you please help us update our subscribe and save info on the pr…"
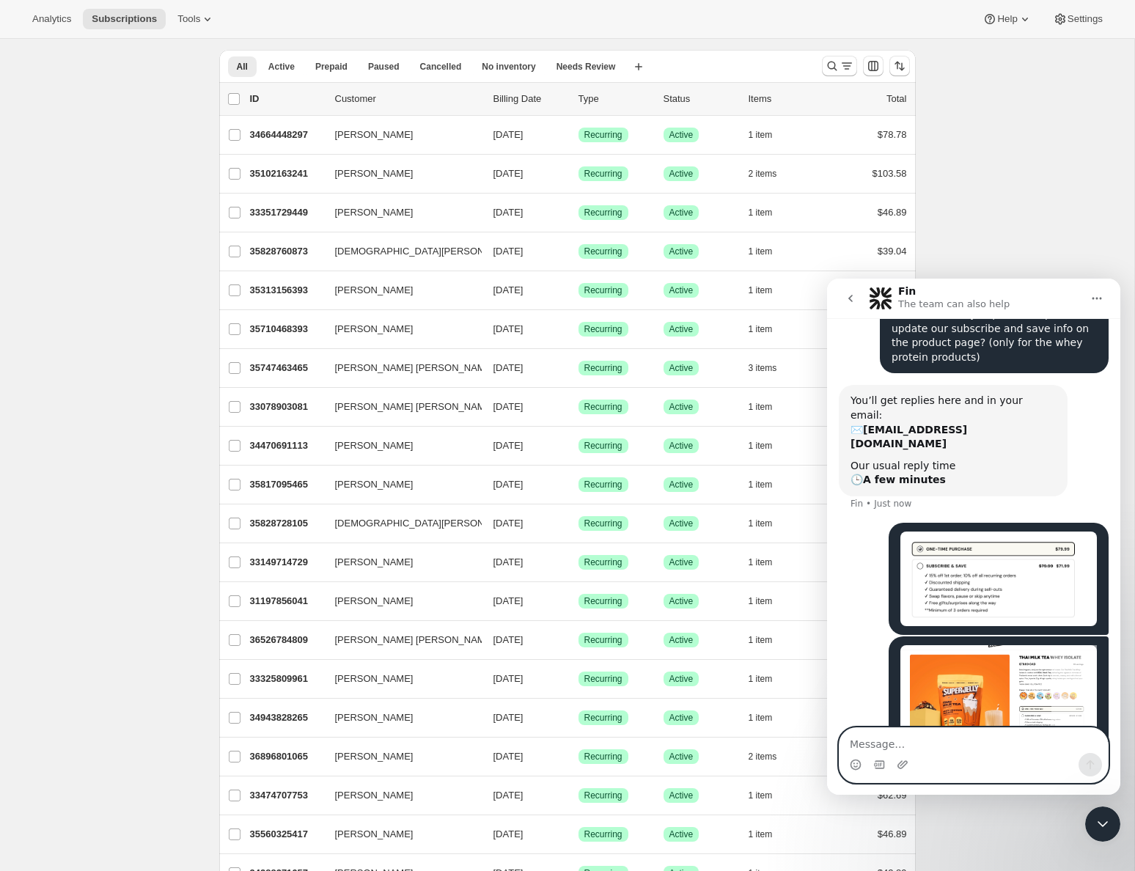
scroll to position [100, 0]
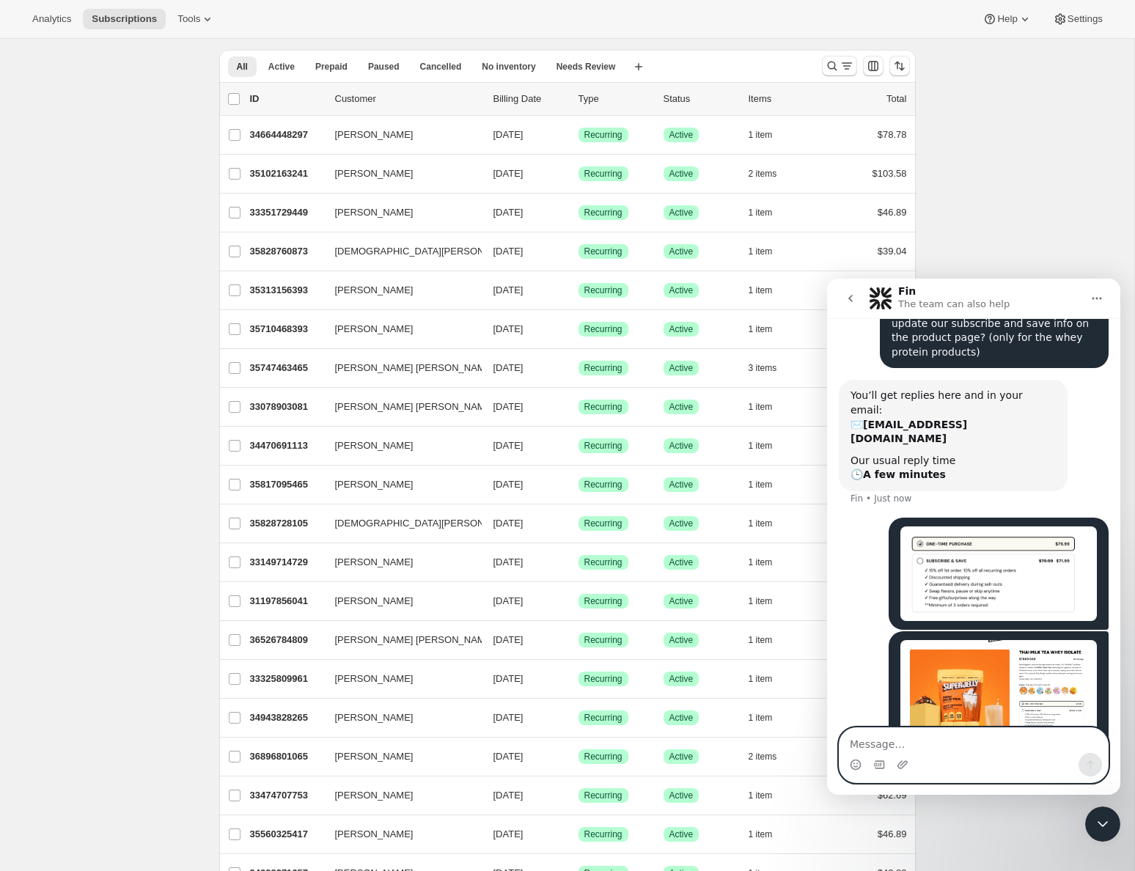
click at [963, 749] on textarea "Message…" at bounding box center [973, 740] width 268 height 25
paste textarea "V 15% off 1st order; 10% off all recurring orders / Discounted shipping V Guara…"
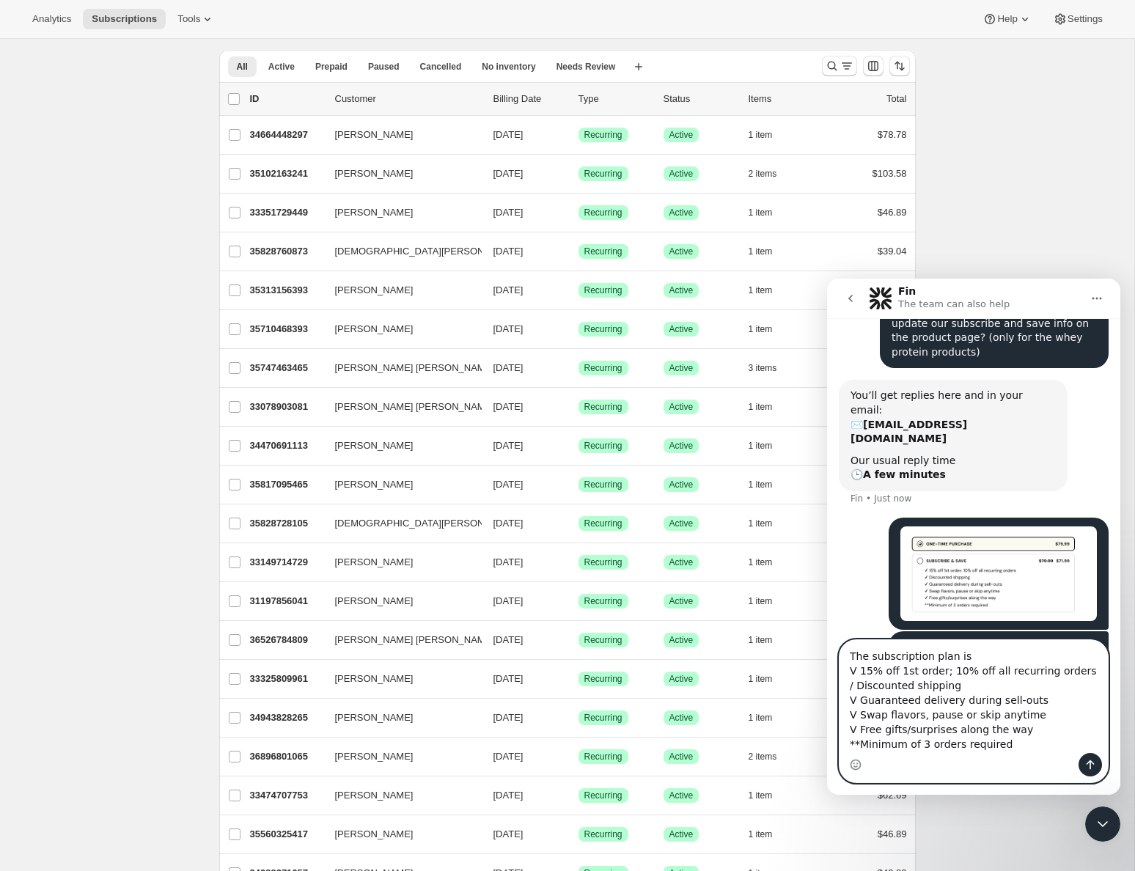
click at [982, 661] on textarea "The subscription plan is V 15% off 1st order; 10% off all recurring orders / Di…" at bounding box center [973, 696] width 268 height 113
drag, startPoint x: 949, startPoint y: 669, endPoint x: 860, endPoint y: 671, distance: 88.7
click at [860, 671] on textarea "The subscription plan is the below: V 15% off 1st order; 10% off all recurring …" at bounding box center [973, 696] width 268 height 113
click at [858, 687] on textarea "The subscription plan is the below: V 10% off all recurring orders / Discounted…" at bounding box center [973, 696] width 268 height 113
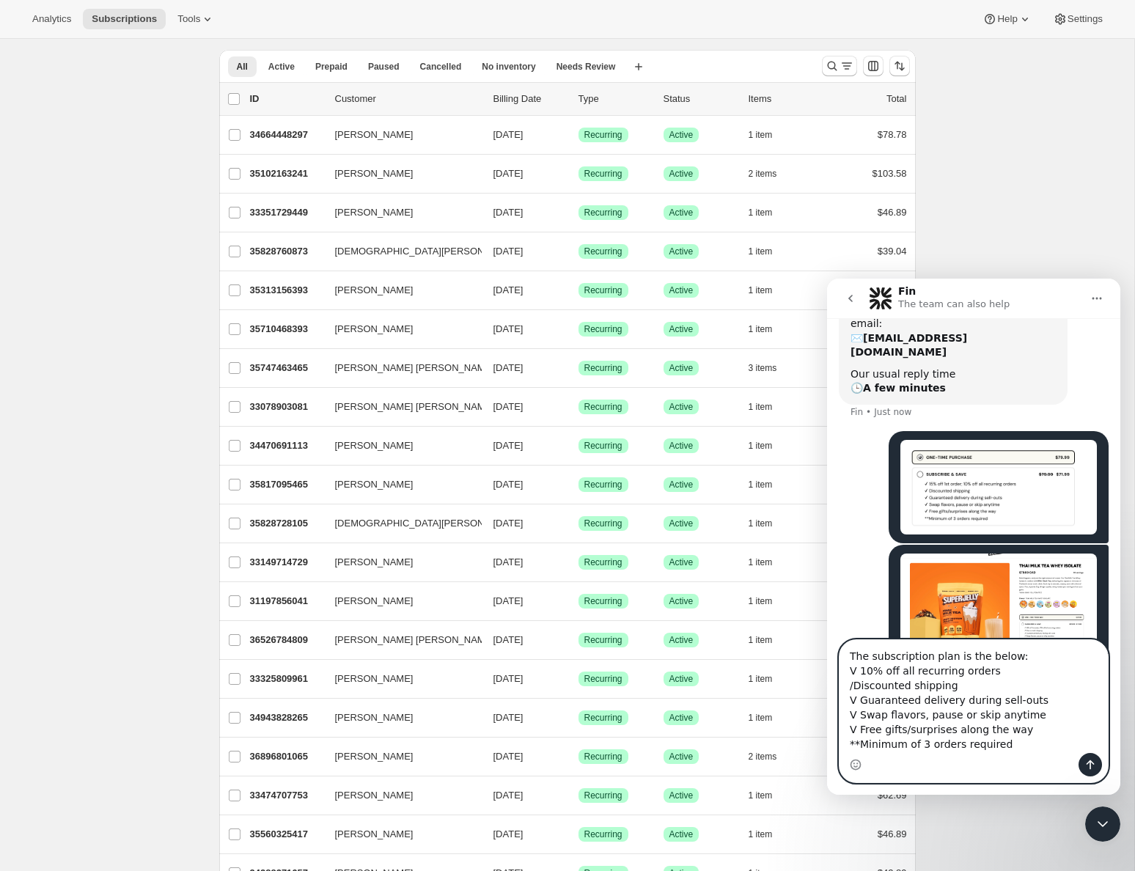
scroll to position [188, 0]
click at [861, 700] on textarea "The subscription plan is the below: V 10% off all recurring orders Discounted s…" at bounding box center [973, 696] width 268 height 113
drag, startPoint x: 862, startPoint y: 672, endPoint x: 882, endPoint y: 684, distance: 23.0
click at [862, 672] on textarea "The subscription plan is the below: V 10% off all recurring orders Discounted s…" at bounding box center [973, 696] width 268 height 113
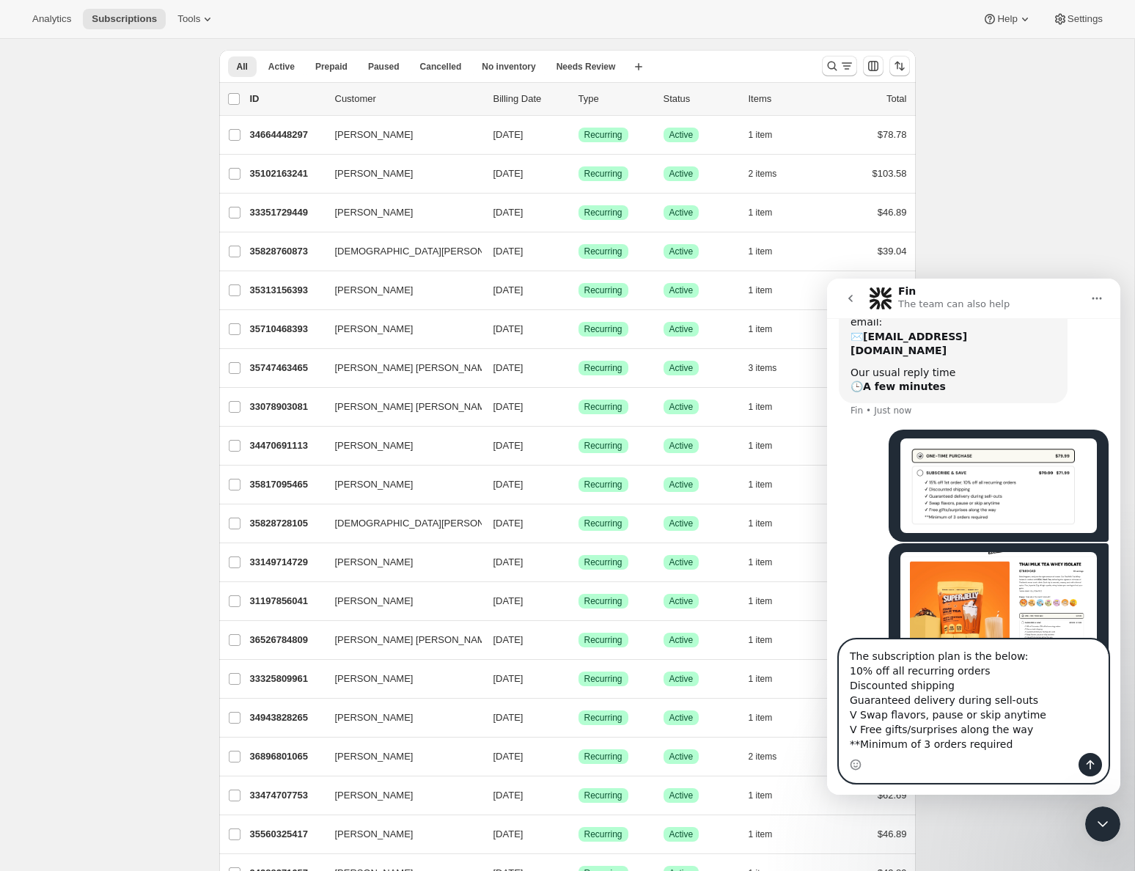
click at [861, 712] on textarea "The subscription plan is the below: 10% off all recurring orders Discounted shi…" at bounding box center [973, 696] width 268 height 113
click at [861, 729] on textarea "The subscription plan is the below: 10% off all recurring orders Discounted shi…" at bounding box center [973, 696] width 268 height 113
type textarea "The subscription plan is the below: 10% off all recurring orders Discounted shi…"
click at [1090, 760] on icon "Send a message…" at bounding box center [1090, 765] width 8 height 10
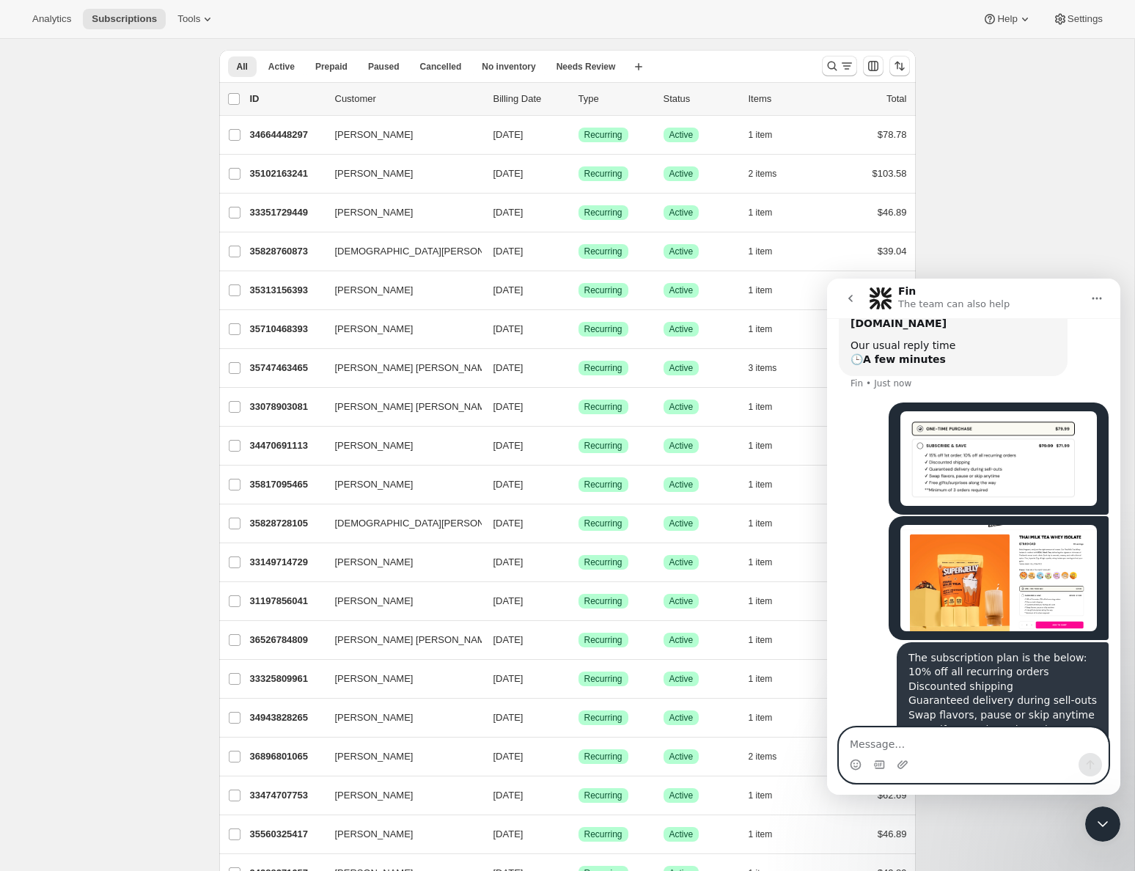
scroll to position [220, 0]
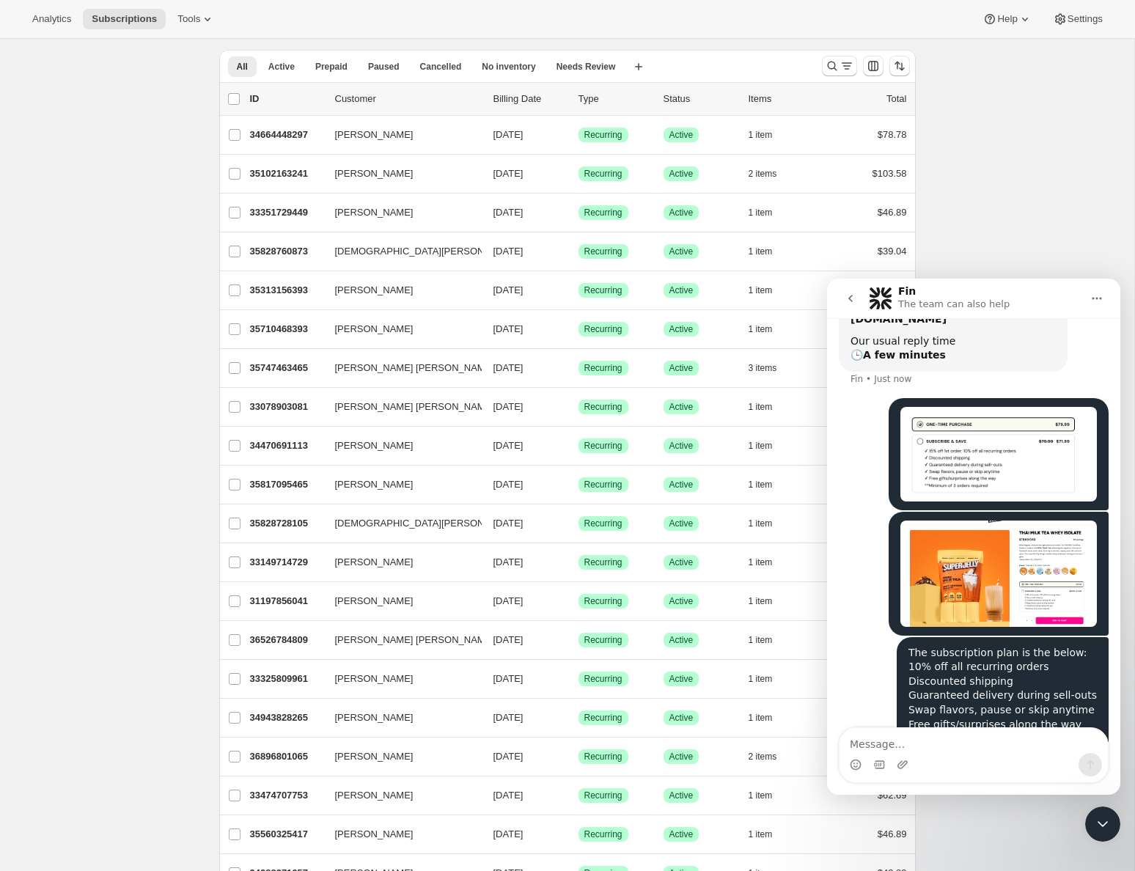
click at [1095, 819] on icon "Close Intercom Messenger" at bounding box center [1103, 824] width 18 height 18
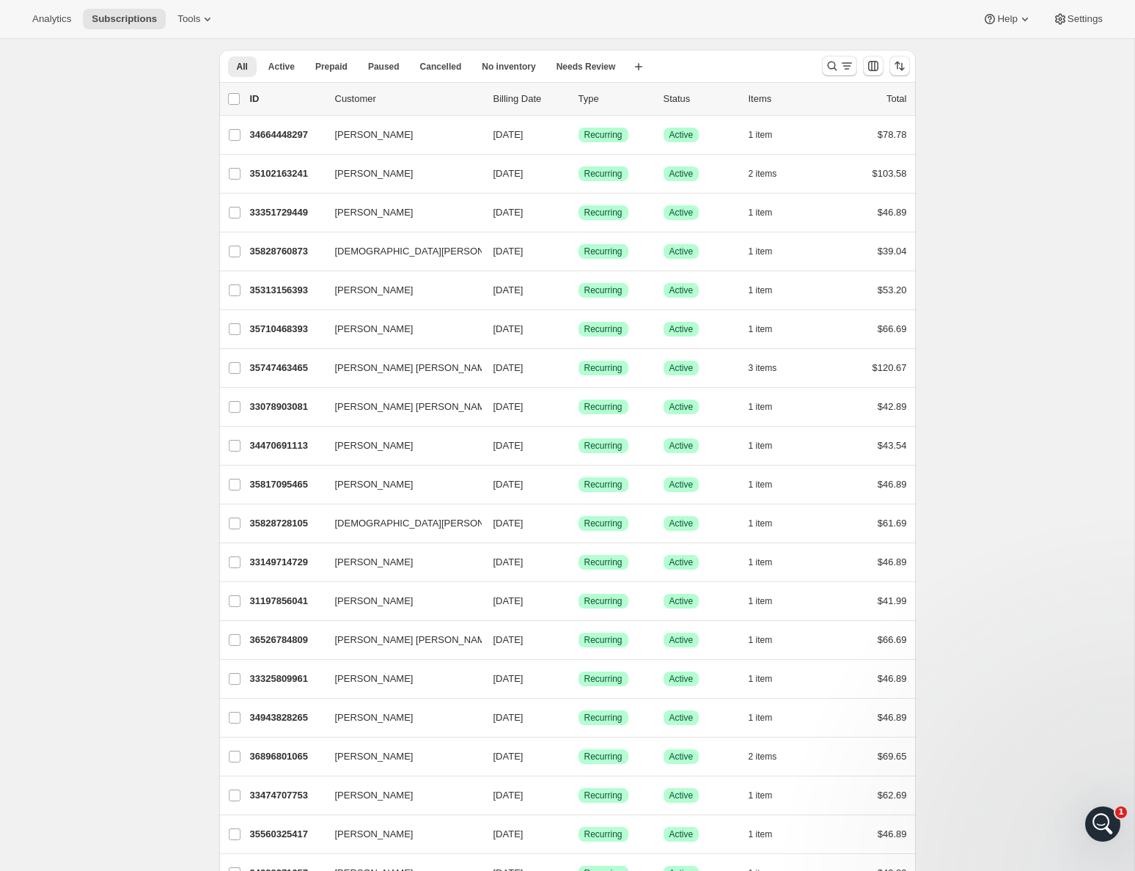
scroll to position [0, 0]
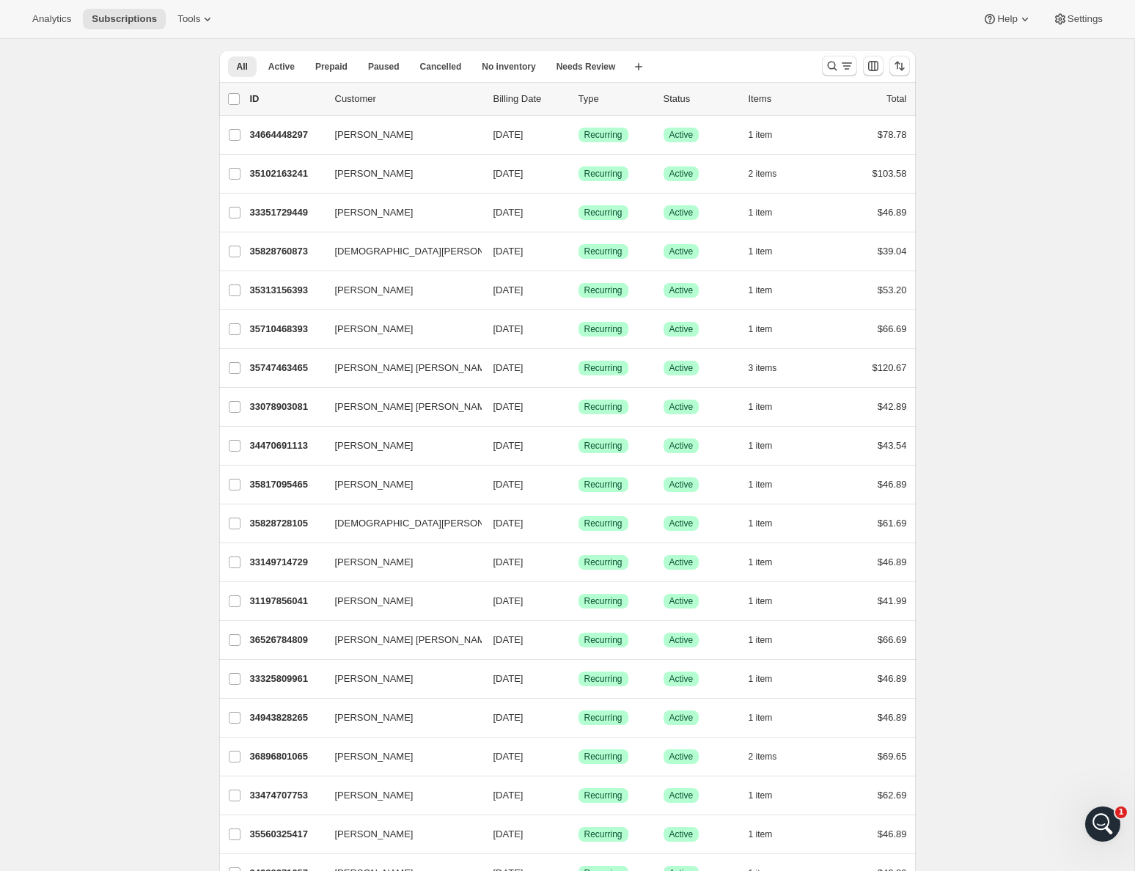
click at [1092, 823] on icon "Open Intercom Messenger" at bounding box center [1103, 824] width 24 height 24
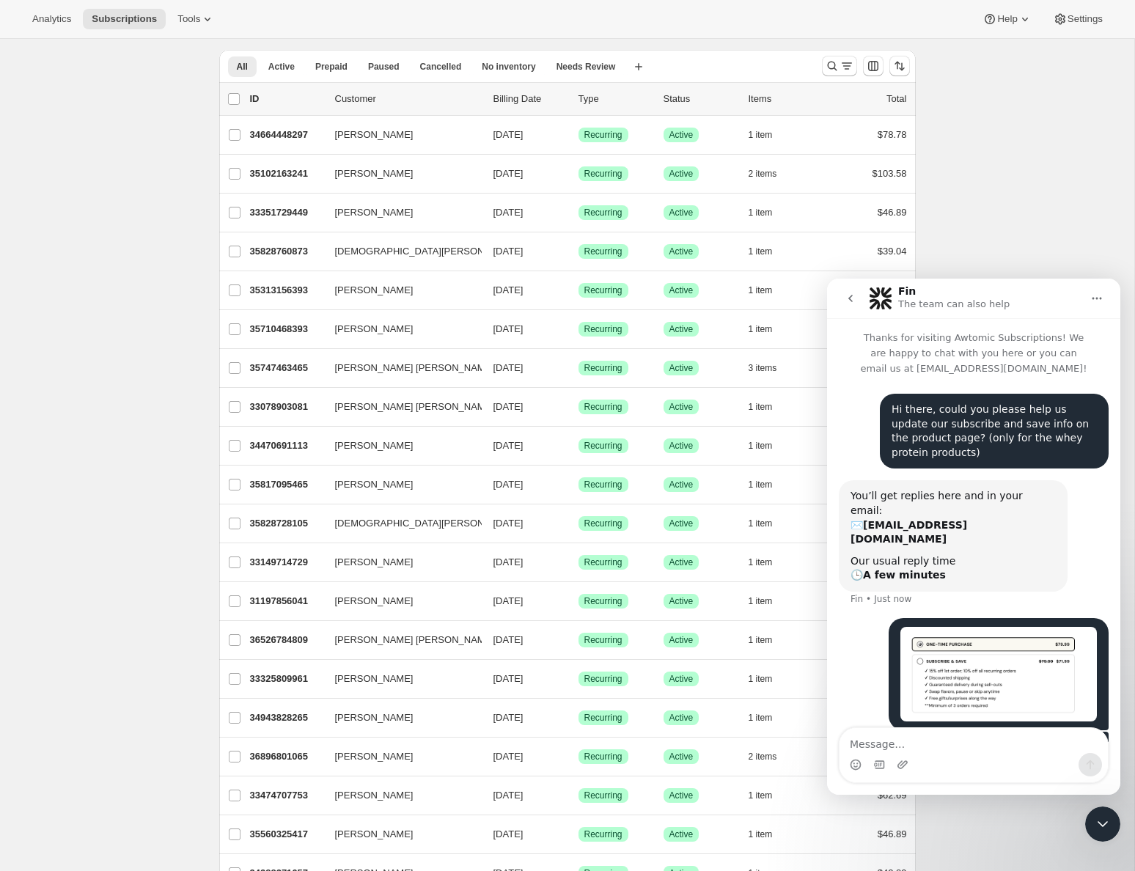
scroll to position [176, 0]
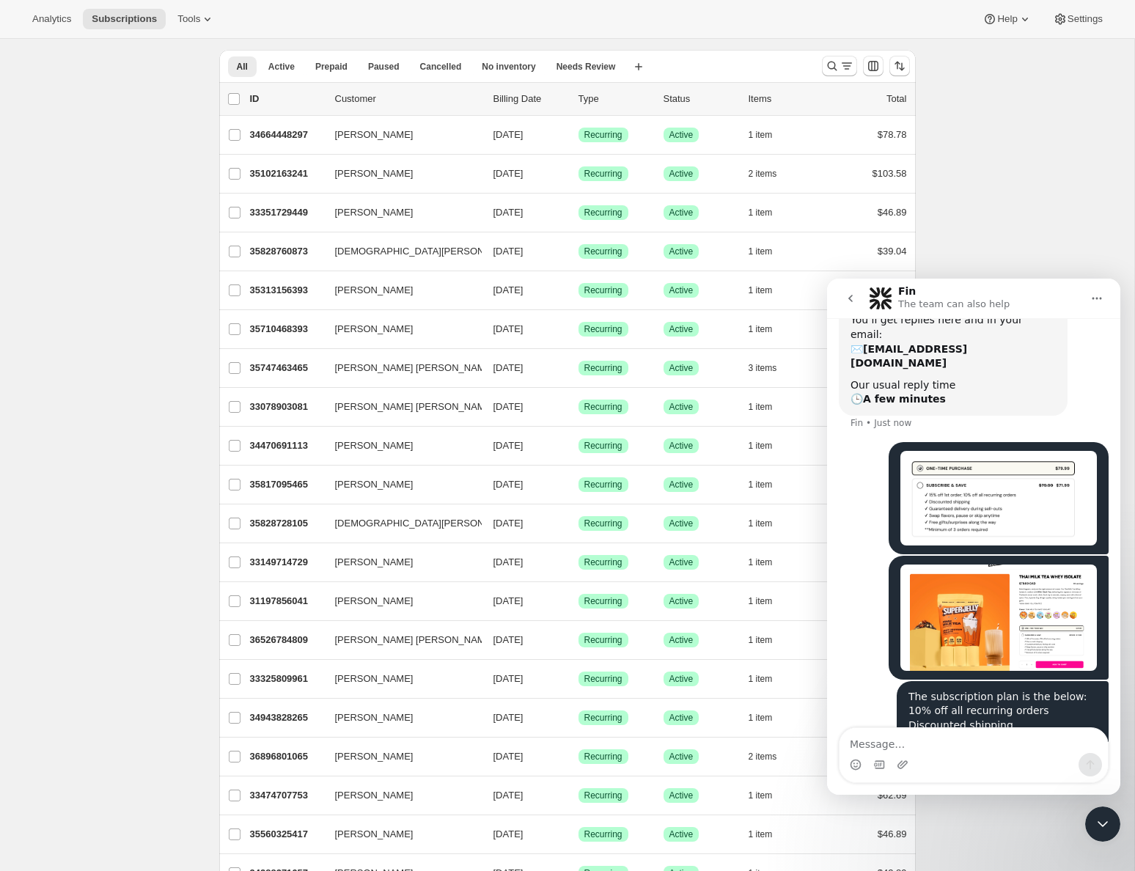
click at [977, 750] on textarea "Message…" at bounding box center [973, 740] width 268 height 25
type textarea "Thank you!"
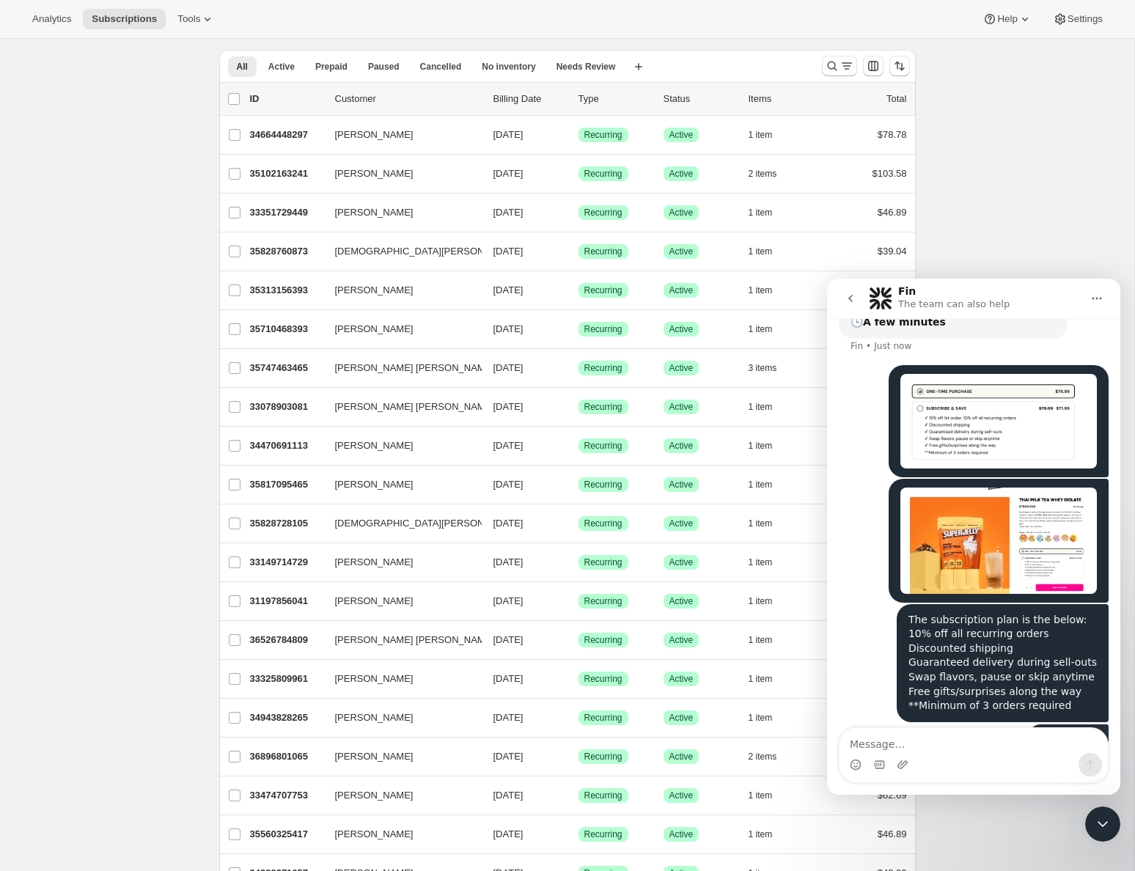
scroll to position [253, 0]
